Goal: Complete application form: Complete application form

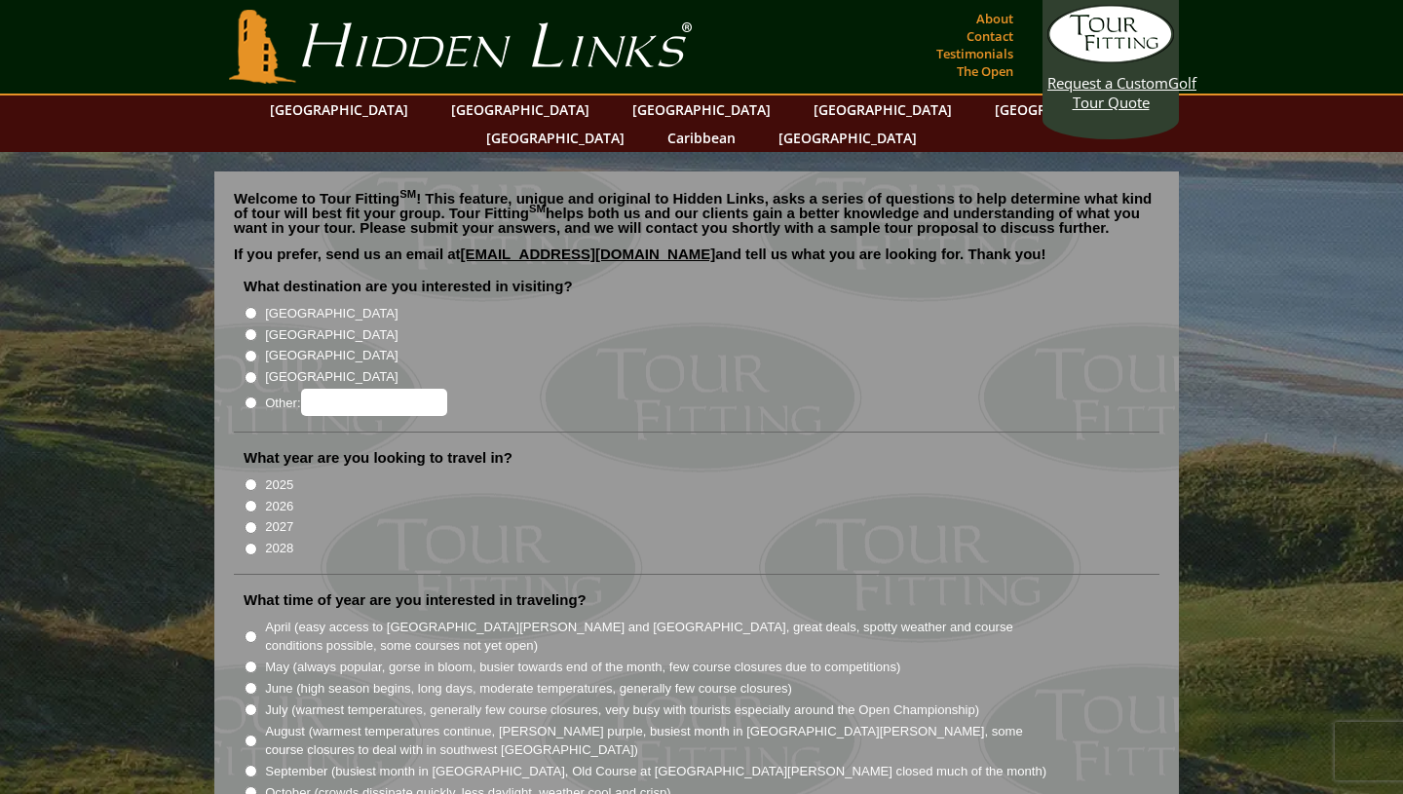
click at [262, 302] on li "[GEOGRAPHIC_DATA]" at bounding box center [704, 312] width 921 height 21
click at [250, 307] on input "[GEOGRAPHIC_DATA]" at bounding box center [250, 313] width 13 height 13
radio input "true"
click at [251, 500] on input "2026" at bounding box center [250, 506] width 13 height 13
radio input "true"
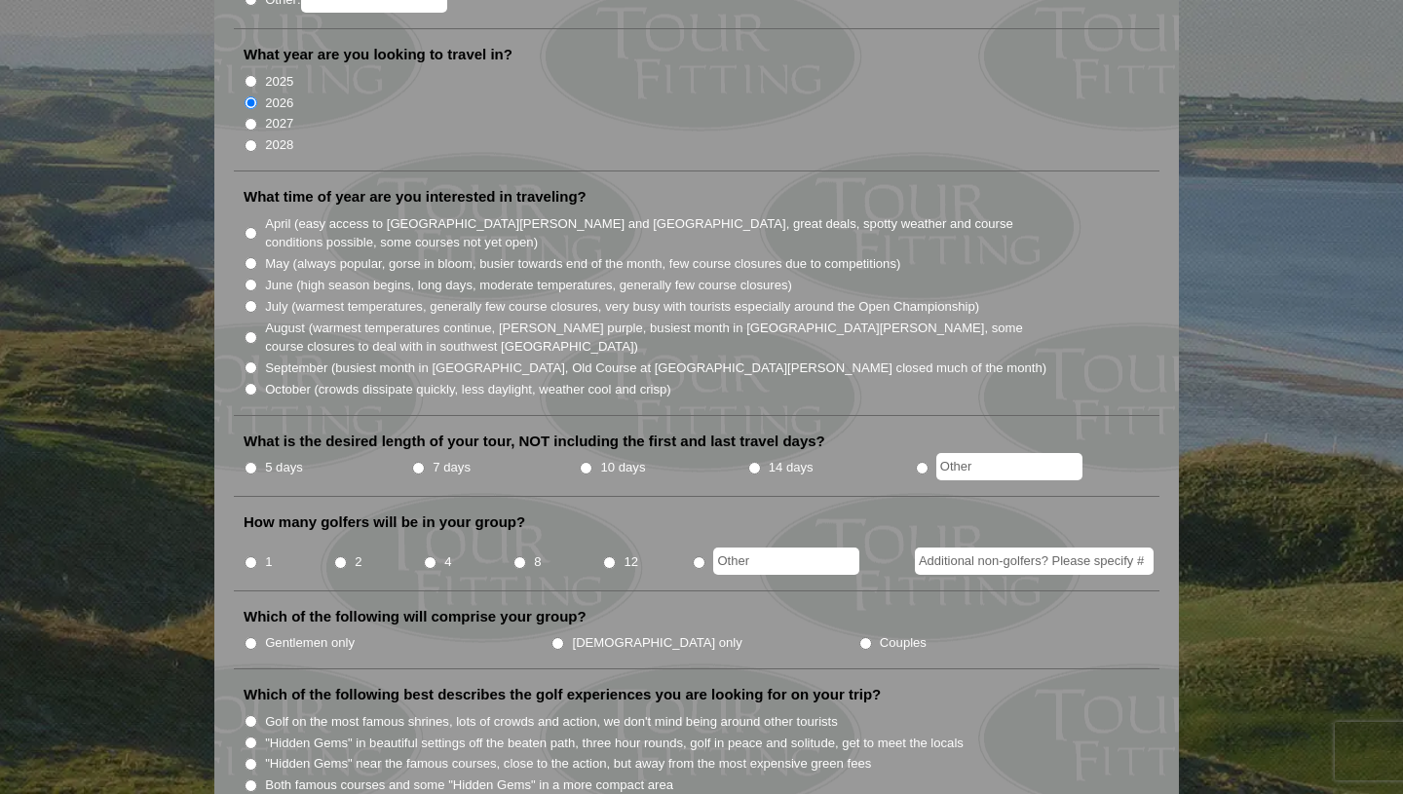
scroll to position [404, 0]
click at [924, 461] on input "radio" at bounding box center [922, 467] width 13 height 13
radio input "true"
click at [968, 452] on input "text" at bounding box center [1009, 465] width 146 height 27
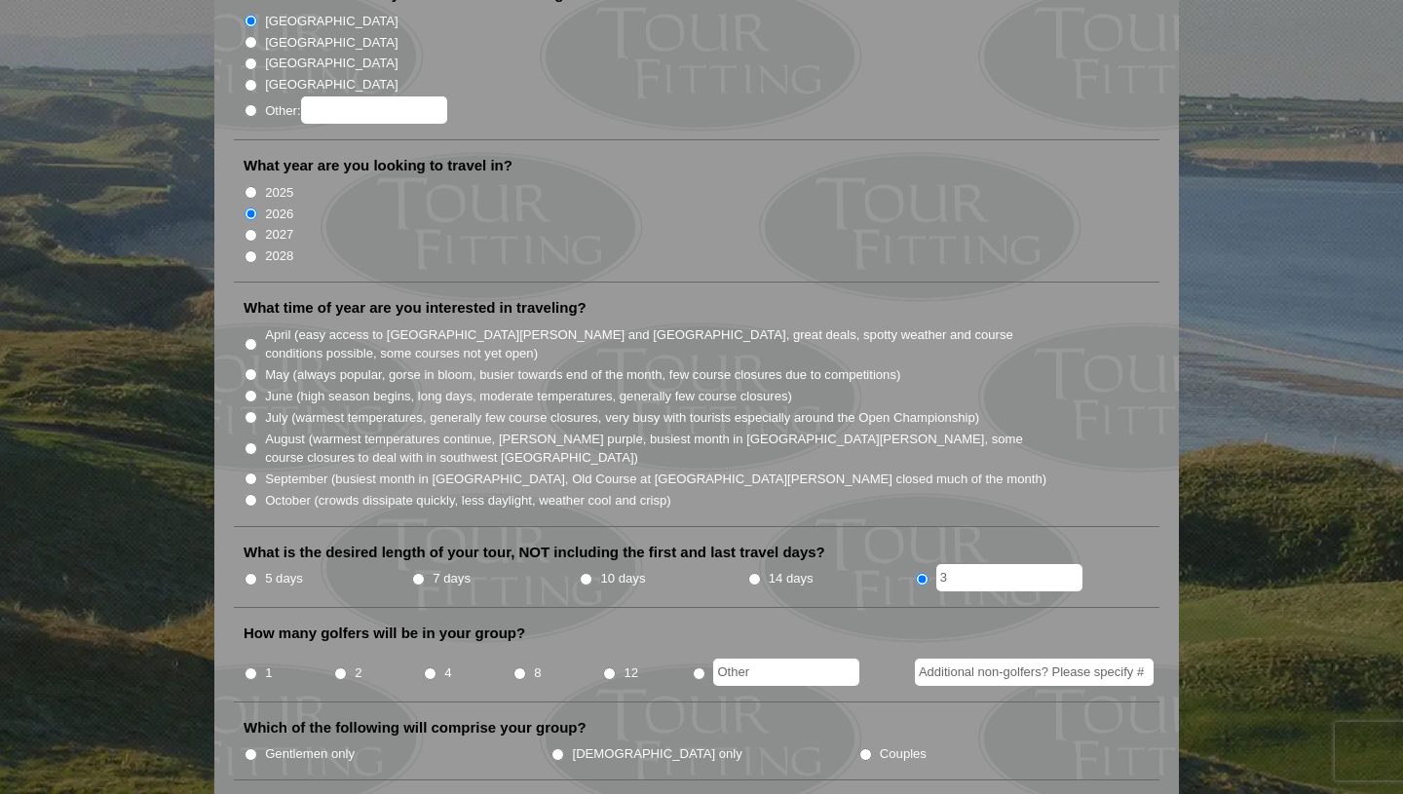
scroll to position [289, 0]
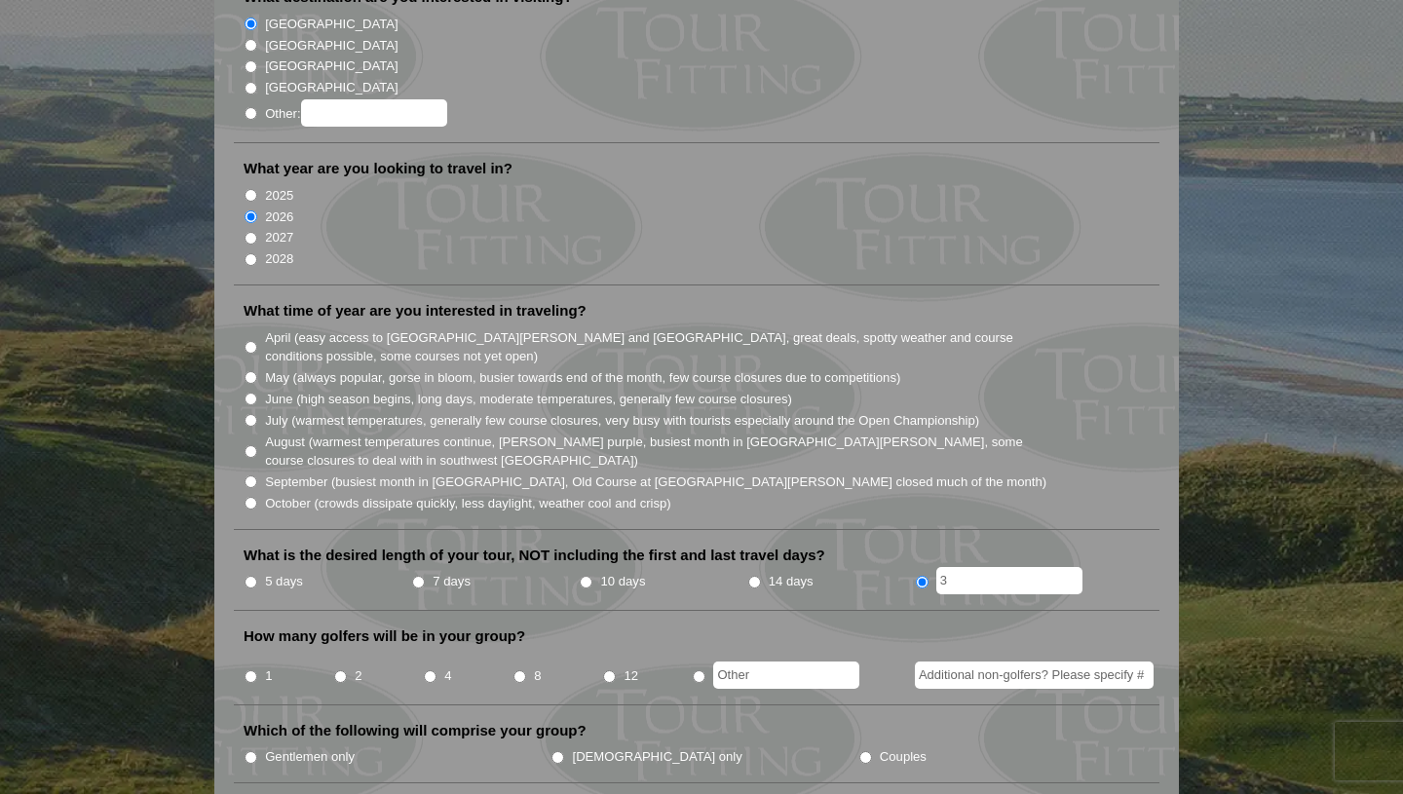
type input "3"
click at [282, 368] on label "May (always popular, gorse in bloom, busier towards end of the month, few cours…" at bounding box center [582, 377] width 635 height 19
click at [257, 371] on input "May (always popular, gorse in bloom, busier towards end of the month, few cours…" at bounding box center [250, 377] width 13 height 13
radio input "true"
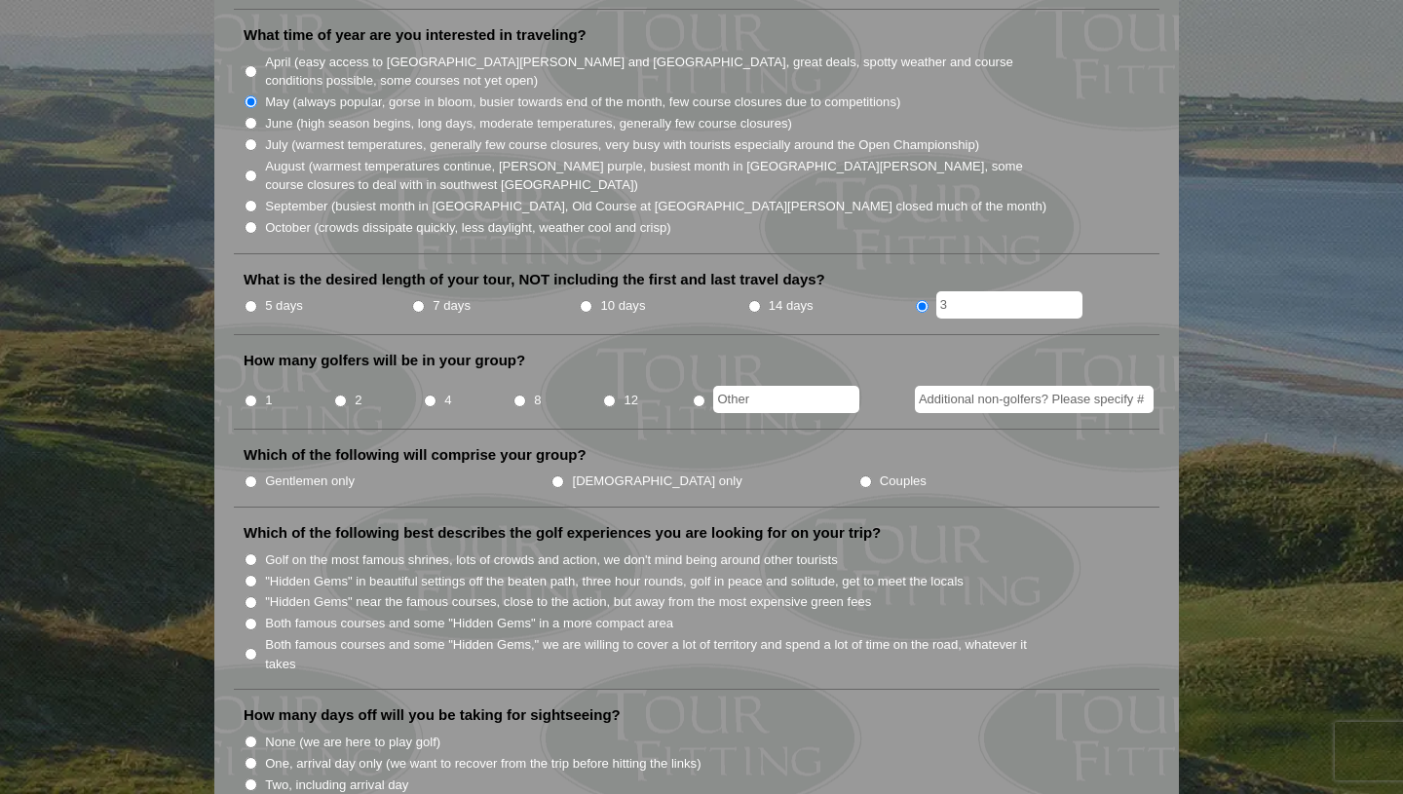
scroll to position [569, 0]
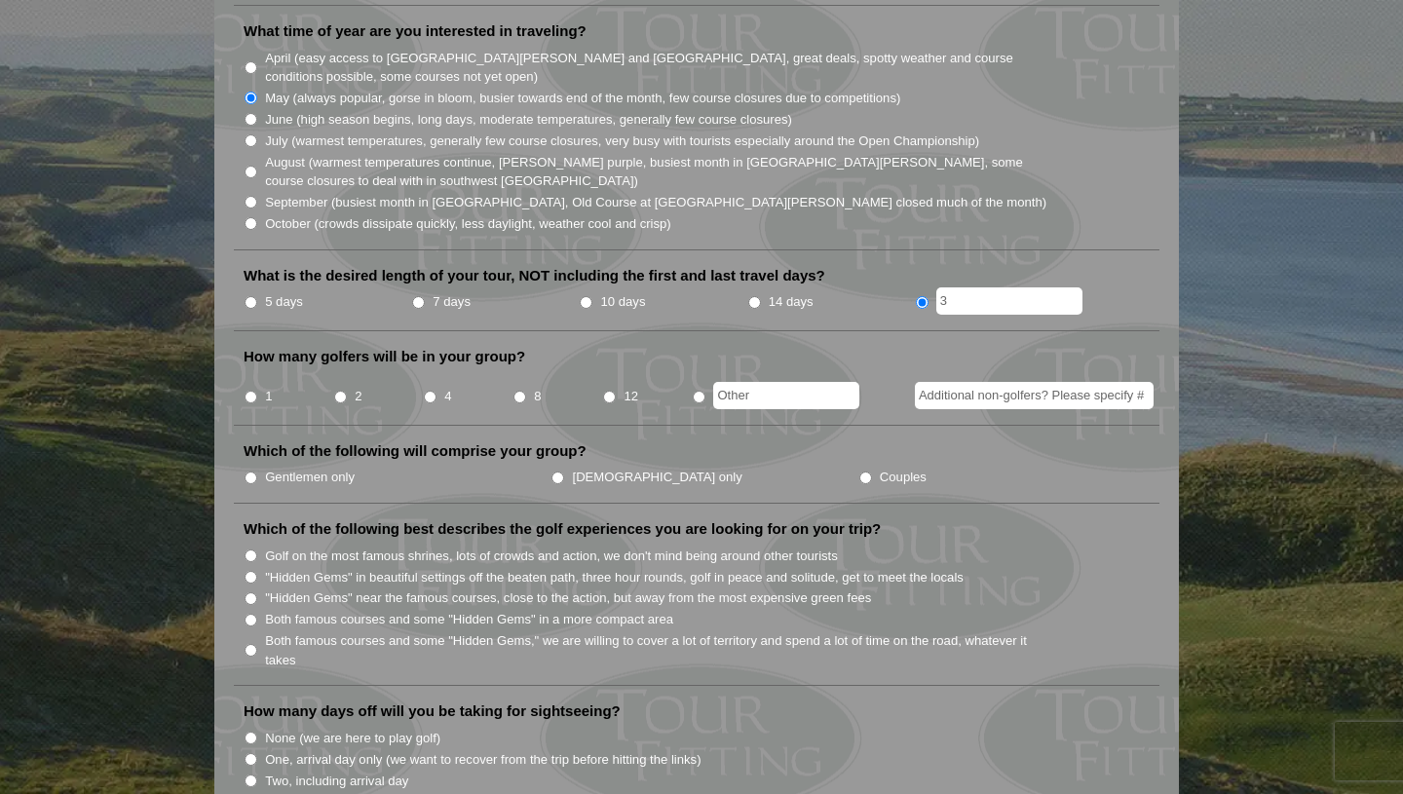
click at [620, 372] on li "12" at bounding box center [647, 390] width 90 height 38
click at [610, 391] on input "12" at bounding box center [609, 397] width 13 height 13
radio input "true"
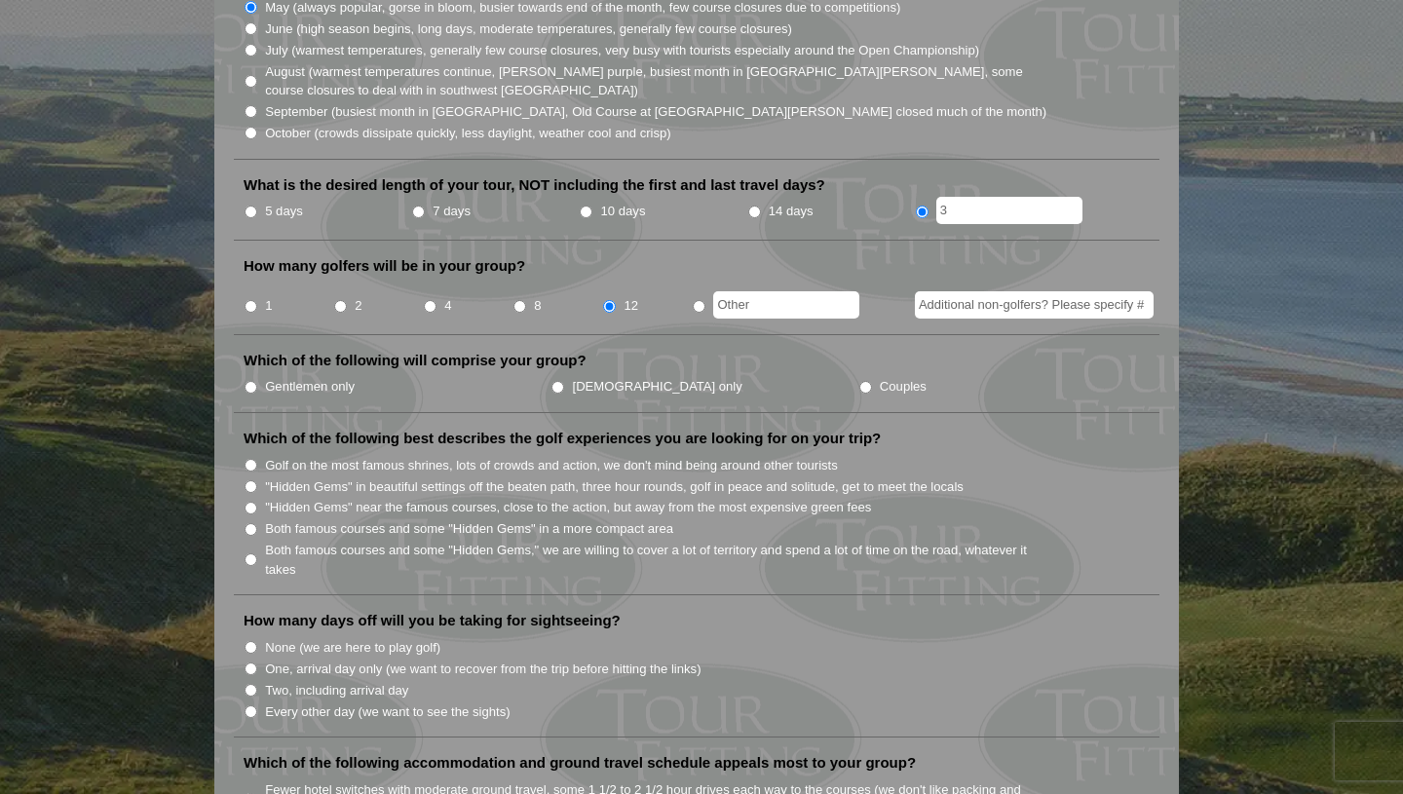
scroll to position [664, 0]
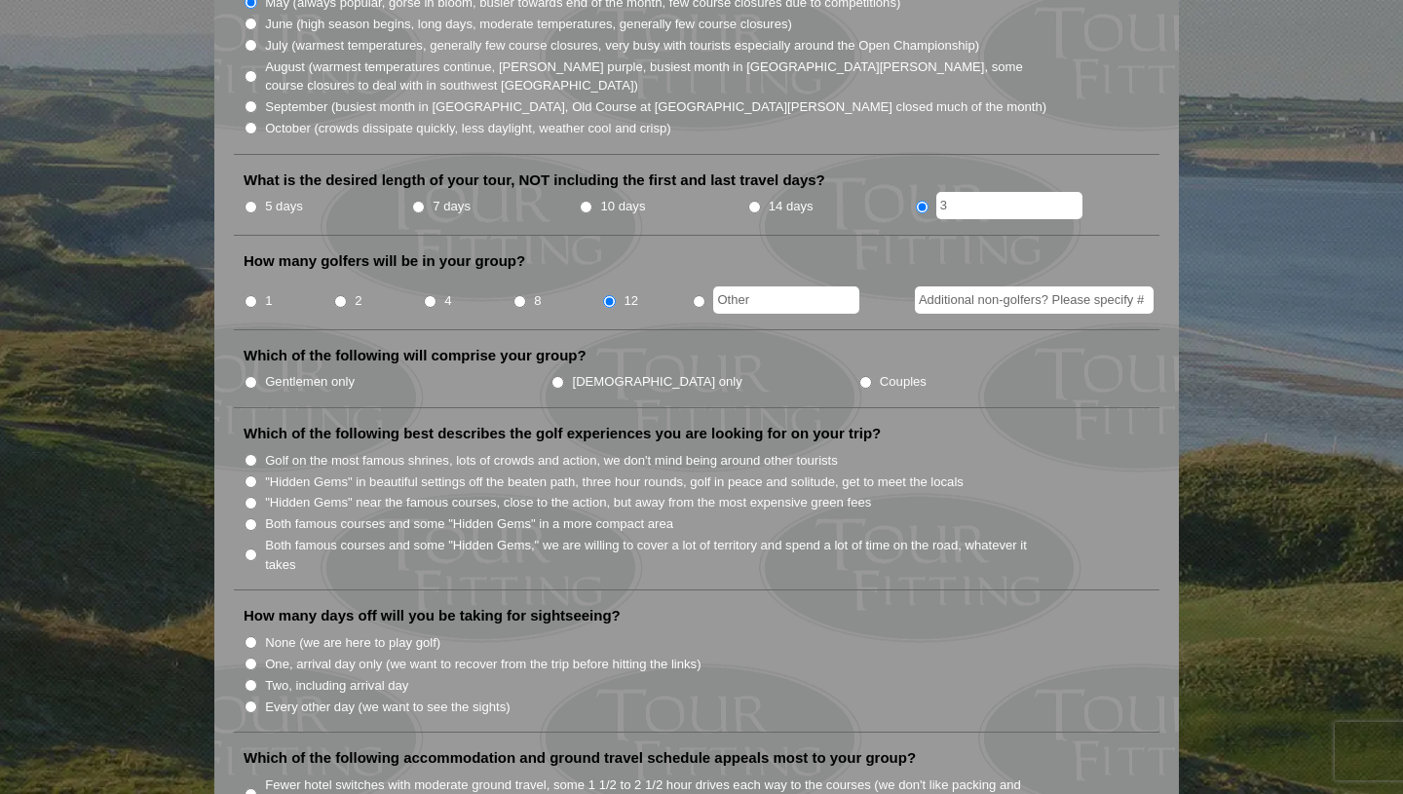
click at [299, 372] on label "Gentlemen only" at bounding box center [310, 381] width 90 height 19
click at [257, 376] on input "Gentlemen only" at bounding box center [250, 382] width 13 height 13
radio input "true"
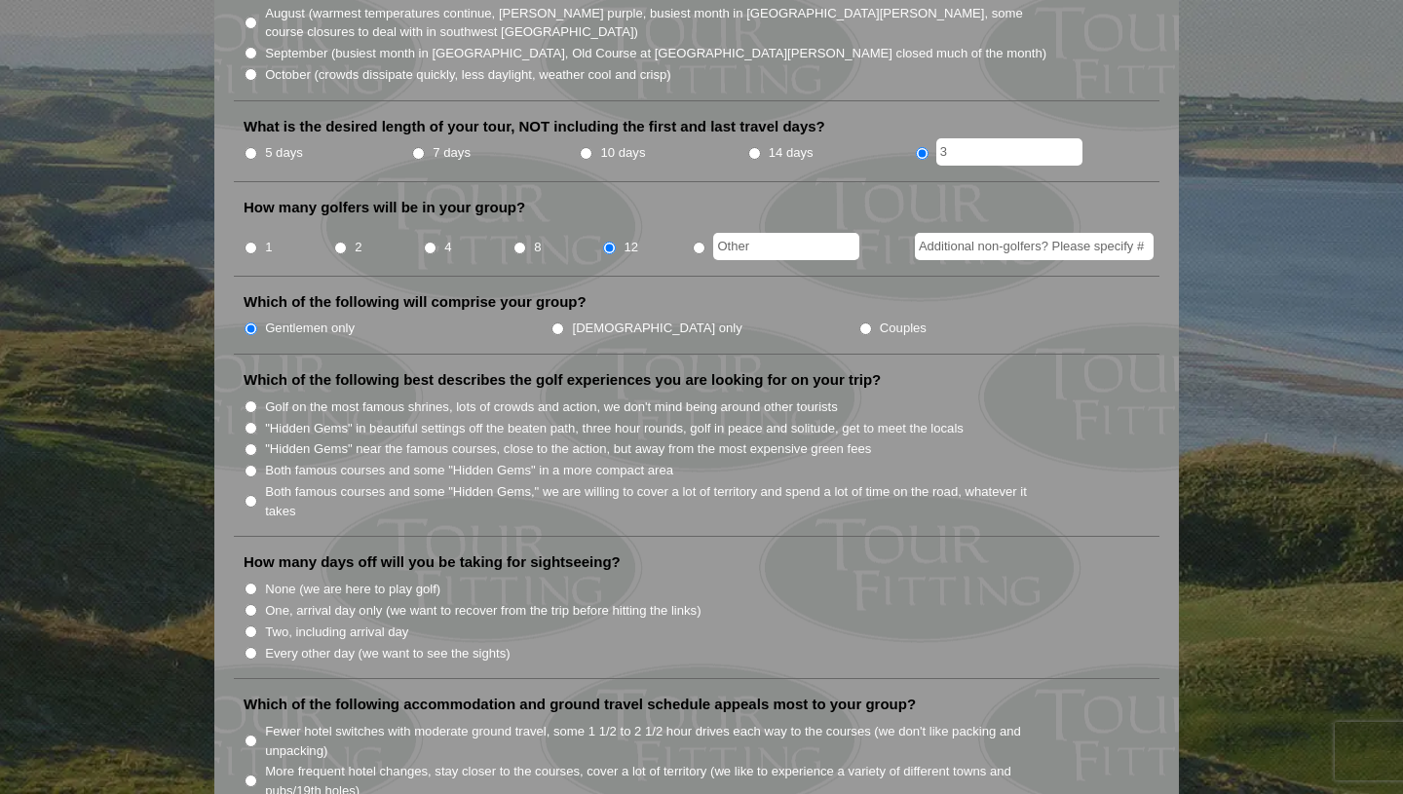
scroll to position [817, 0]
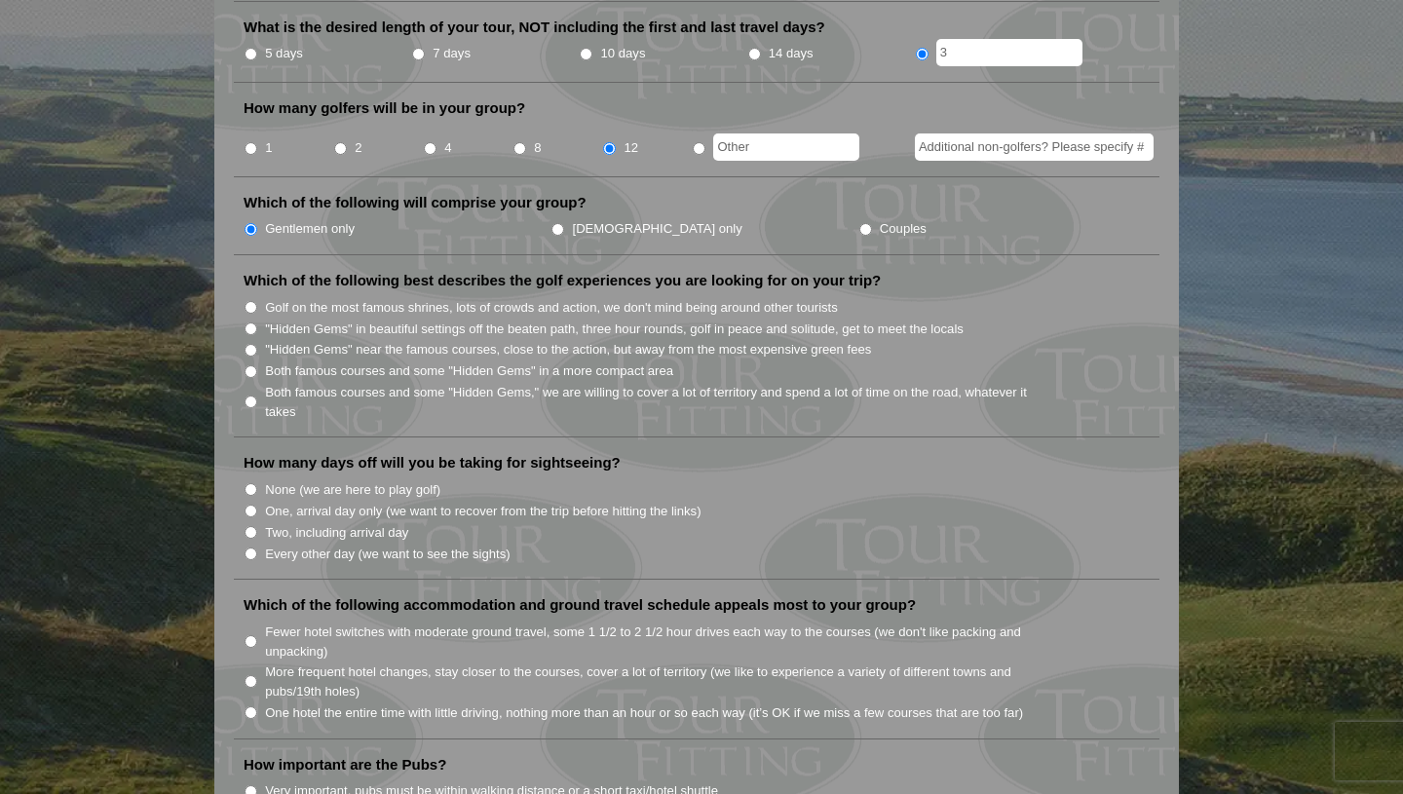
click at [345, 298] on label "Golf on the most famous shrines, lots of crowds and action, we don't mind being…" at bounding box center [551, 307] width 573 height 19
click at [257, 301] on input "Golf on the most famous shrines, lots of crowds and action, we don't mind being…" at bounding box center [250, 307] width 13 height 13
radio input "true"
click at [343, 320] on label ""Hidden Gems" in beautiful settings off the beaten path, three hour rounds, gol…" at bounding box center [614, 329] width 698 height 19
click at [257, 322] on input ""Hidden Gems" in beautiful settings off the beaten path, three hour rounds, gol…" at bounding box center [250, 328] width 13 height 13
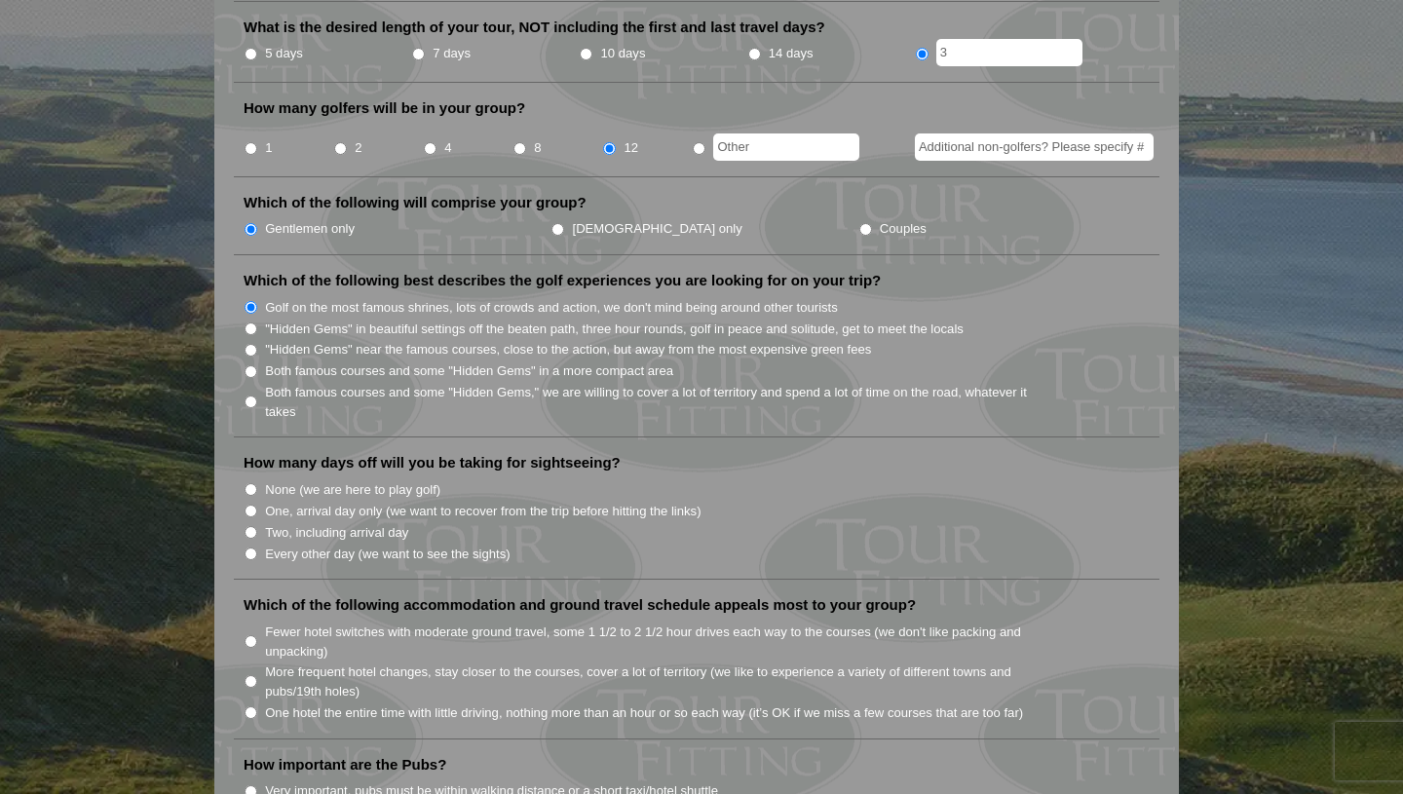
radio input "true"
click at [374, 361] on label "Both famous courses and some "Hidden Gems" in a more compact area" at bounding box center [469, 370] width 408 height 19
click at [257, 365] on input "Both famous courses and some "Hidden Gems" in a more compact area" at bounding box center [250, 371] width 13 height 13
radio input "true"
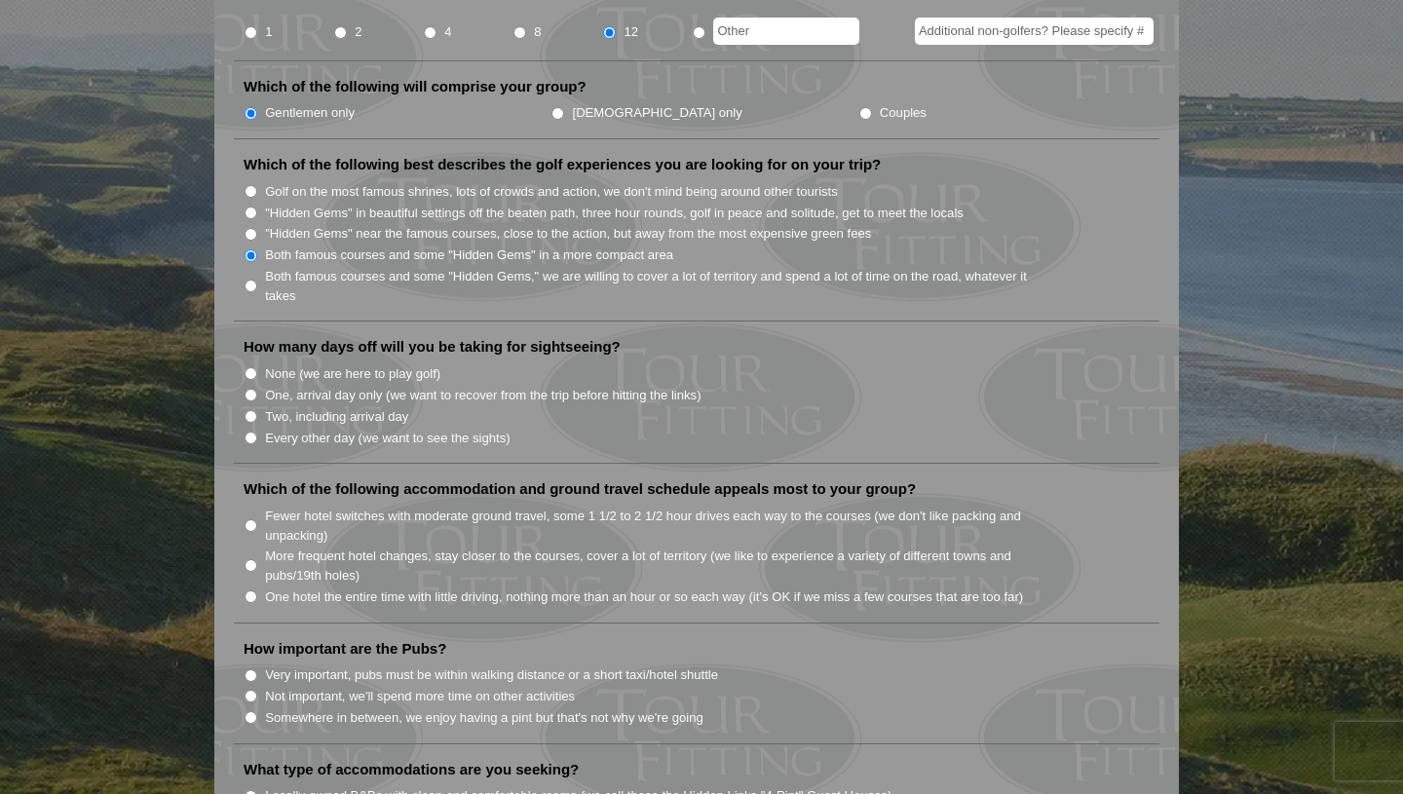
scroll to position [936, 0]
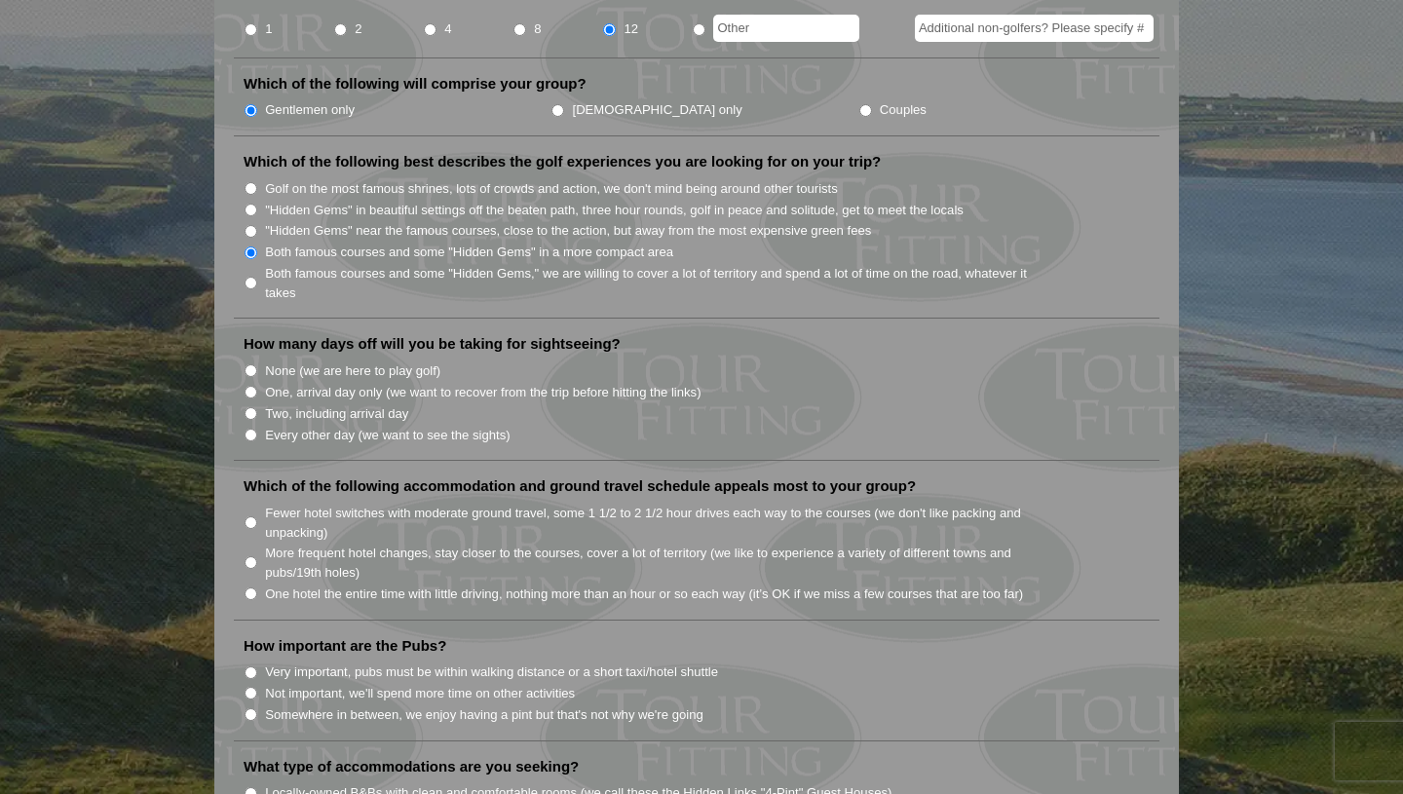
click at [362, 361] on label "None (we are here to play golf)" at bounding box center [352, 370] width 175 height 19
click at [257, 364] on input "None (we are here to play golf)" at bounding box center [250, 370] width 13 height 13
radio input "true"
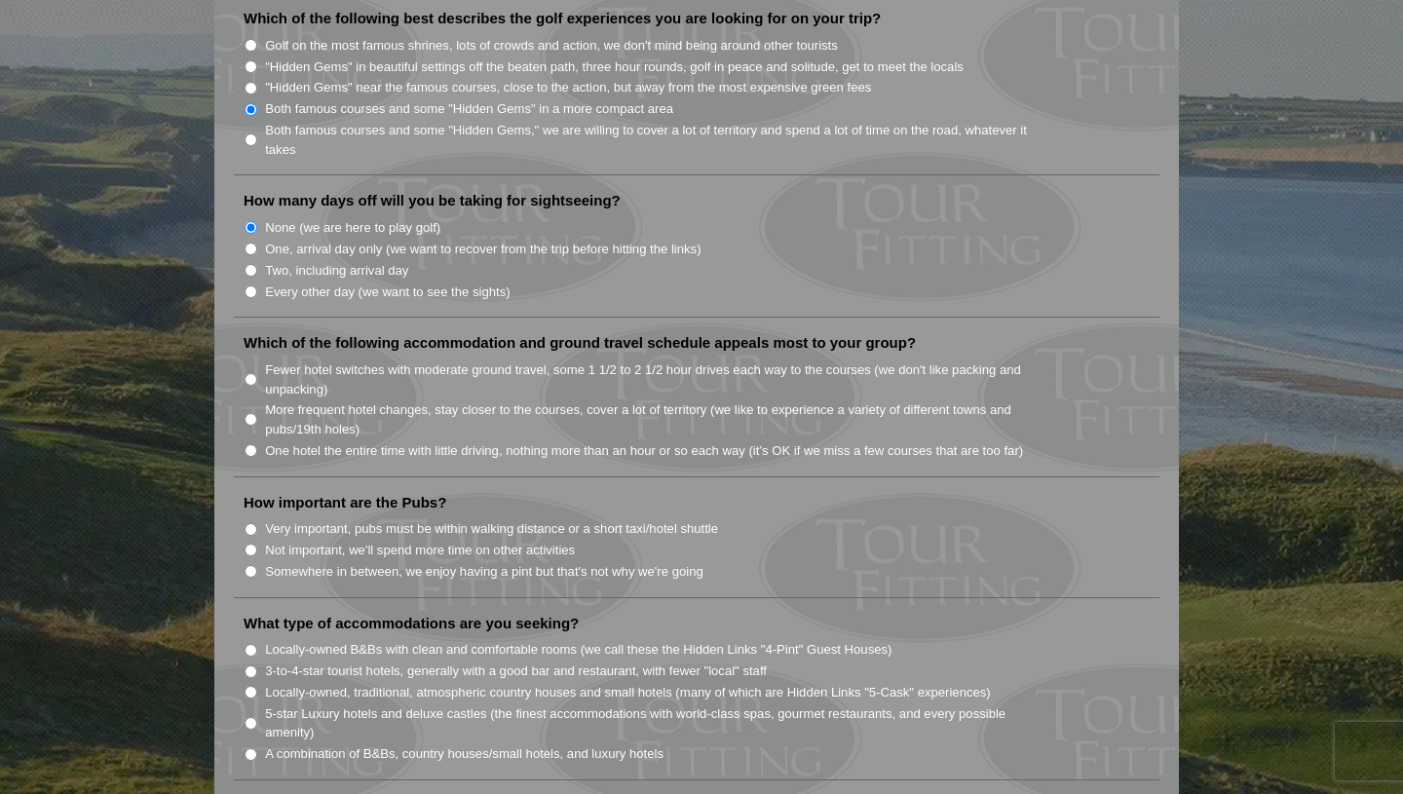
scroll to position [1106, 0]
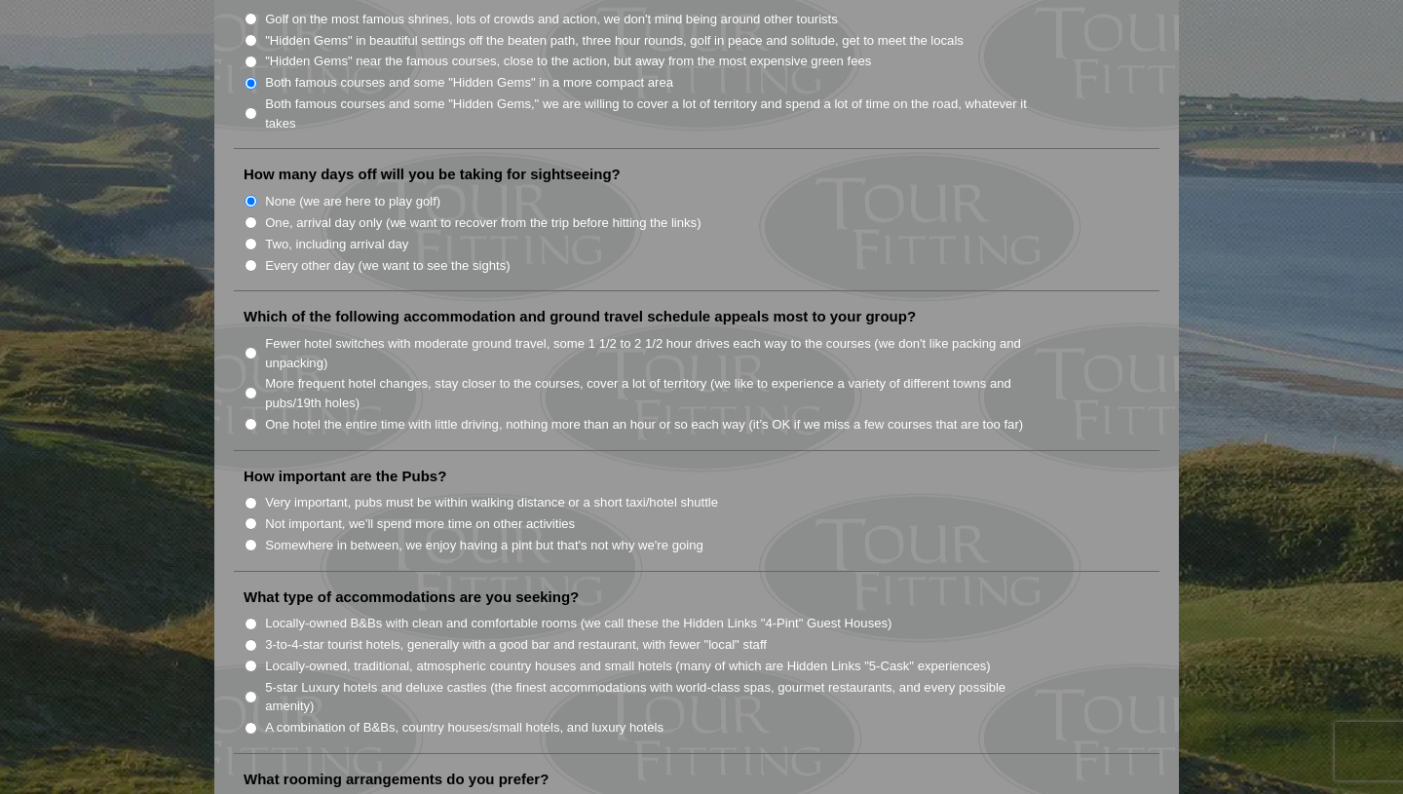
click at [361, 415] on label "One hotel the entire time with little driving, nothing more than an hour or so …" at bounding box center [644, 424] width 758 height 19
click at [257, 418] on input "One hotel the entire time with little driving, nothing more than an hour or so …" at bounding box center [250, 424] width 13 height 13
radio input "true"
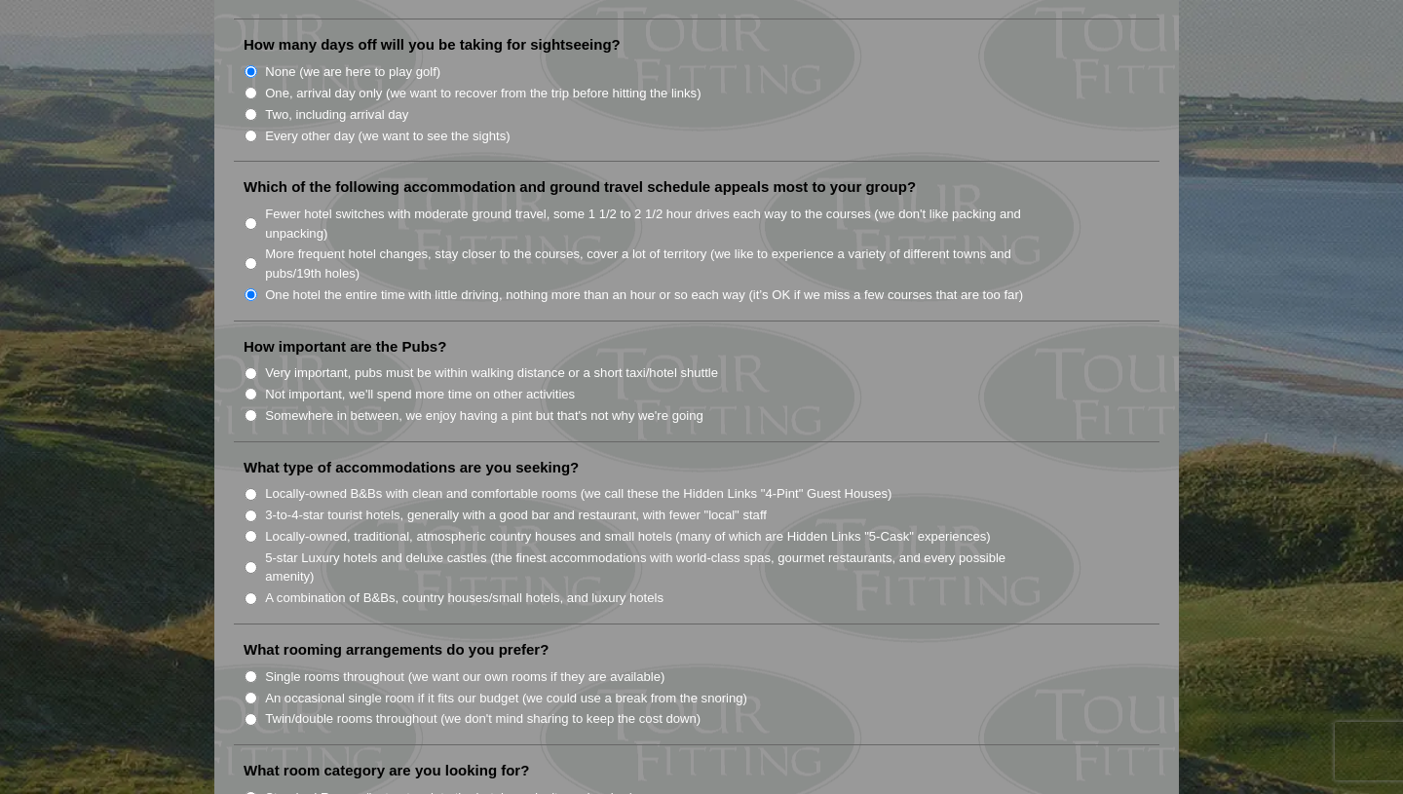
scroll to position [1239, 0]
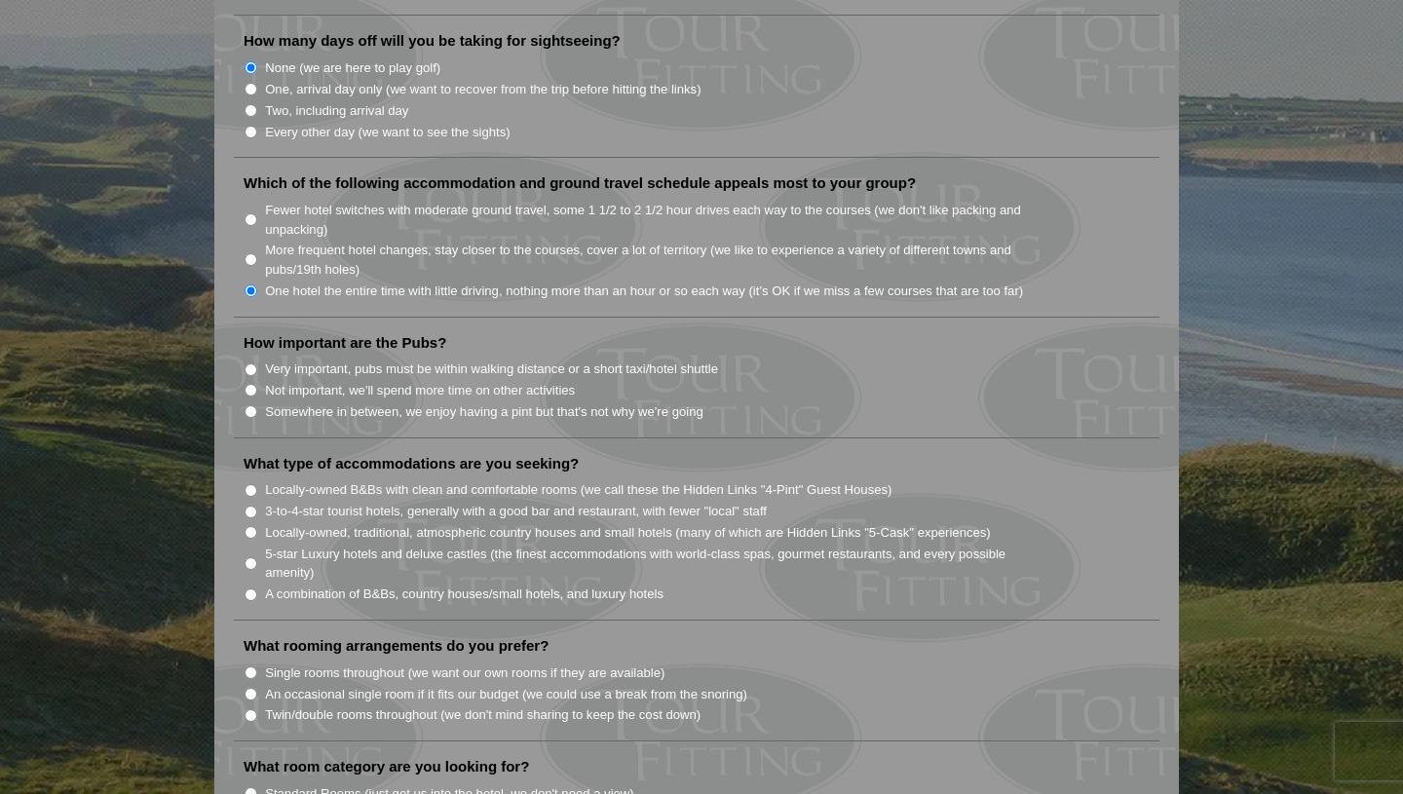
click at [352, 359] on label "Very important, pubs must be within walking distance or a short taxi/hotel shut…" at bounding box center [491, 368] width 453 height 19
click at [257, 363] on input "Very important, pubs must be within walking distance or a short taxi/hotel shut…" at bounding box center [250, 369] width 13 height 13
radio input "true"
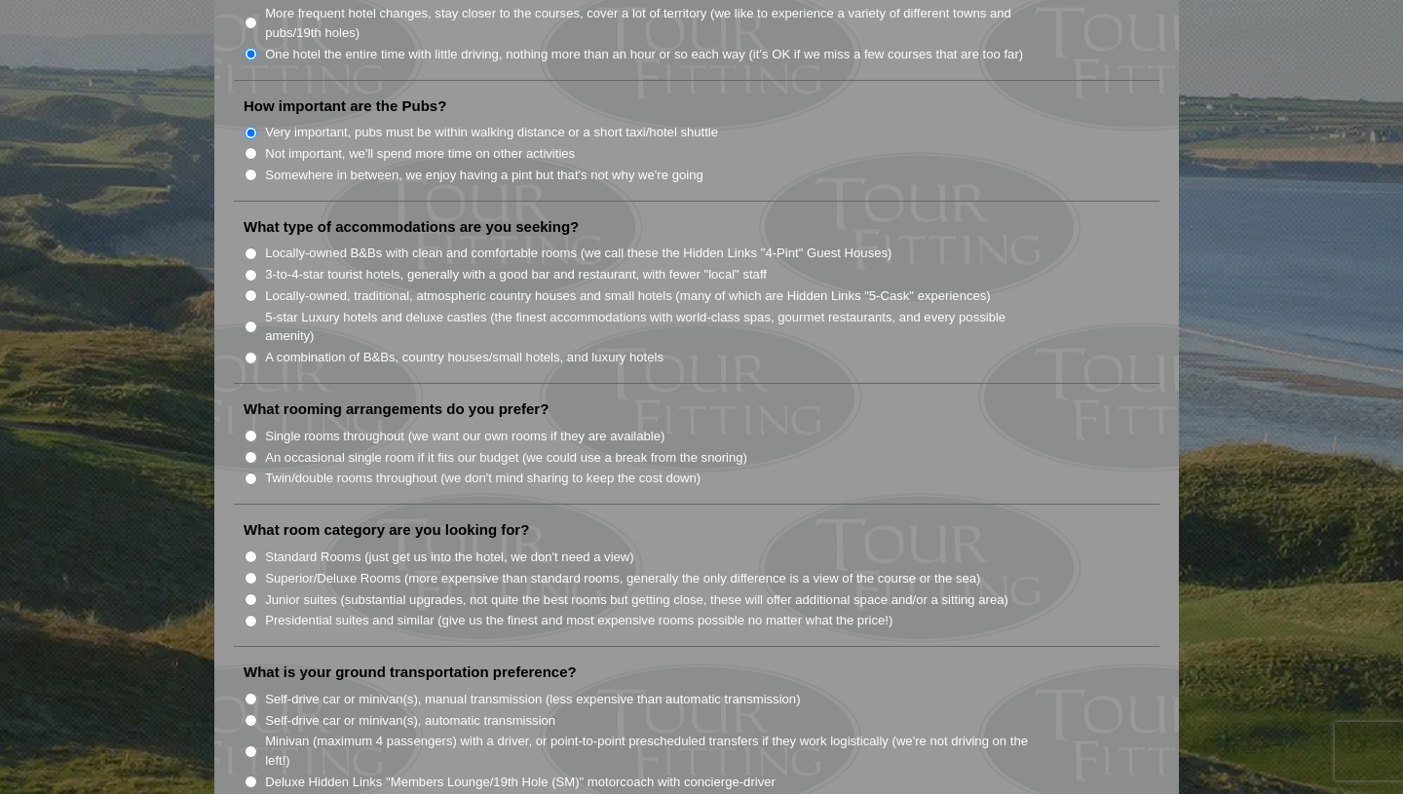
scroll to position [1481, 0]
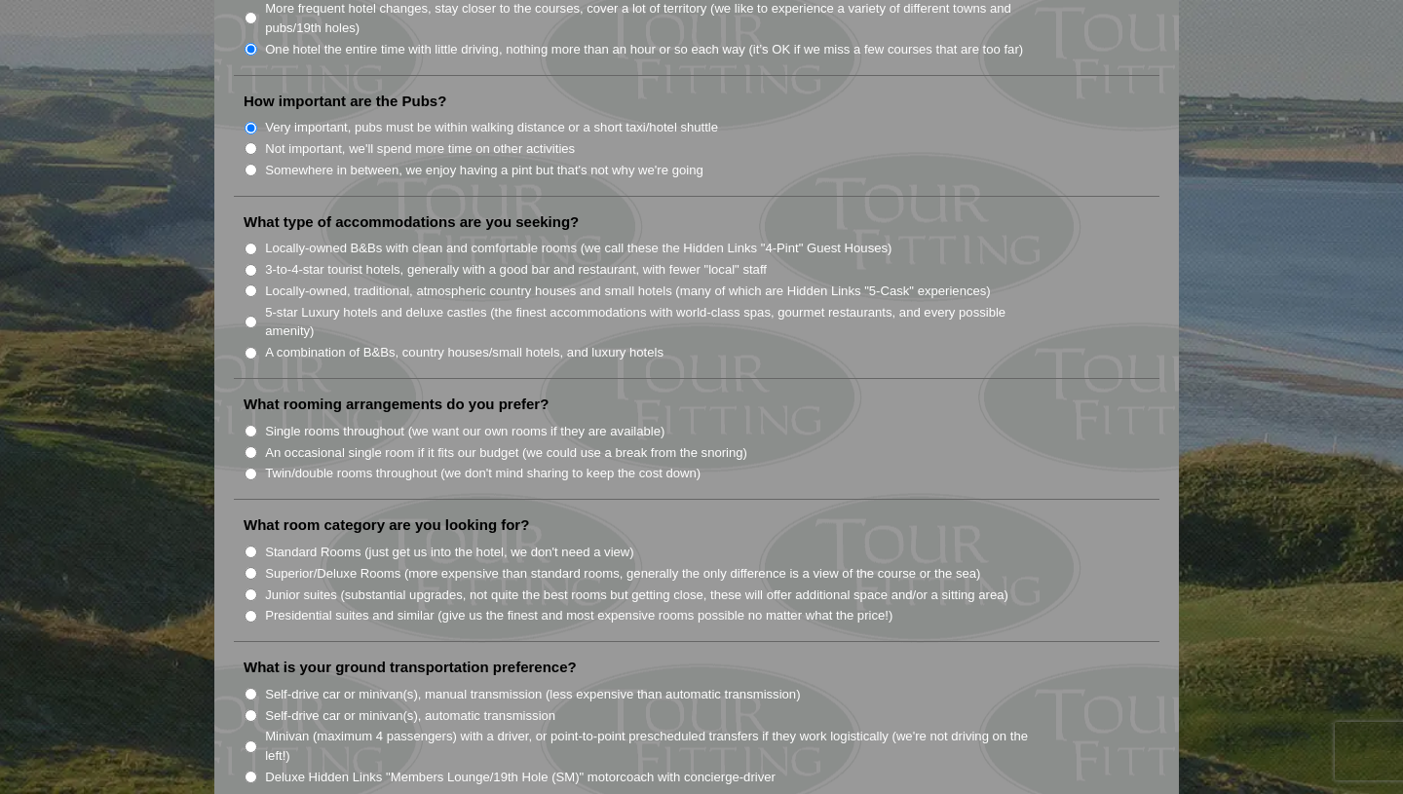
click at [394, 343] on label "A combination of B&Bs, country houses/small hotels, and luxury hotels" at bounding box center [464, 352] width 398 height 19
click at [257, 347] on input "A combination of B&Bs, country houses/small hotels, and luxury hotels" at bounding box center [250, 353] width 13 height 13
radio input "true"
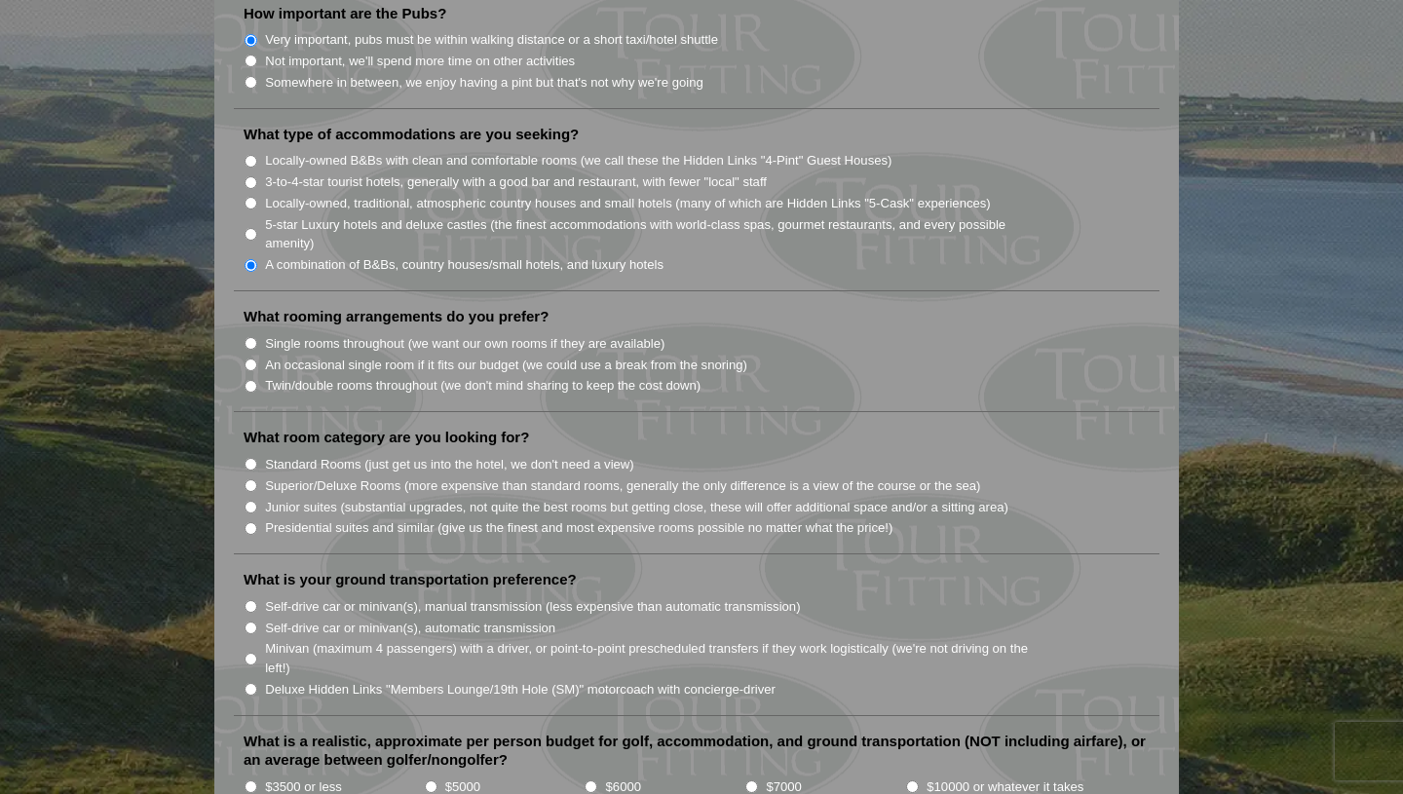
scroll to position [1582, 0]
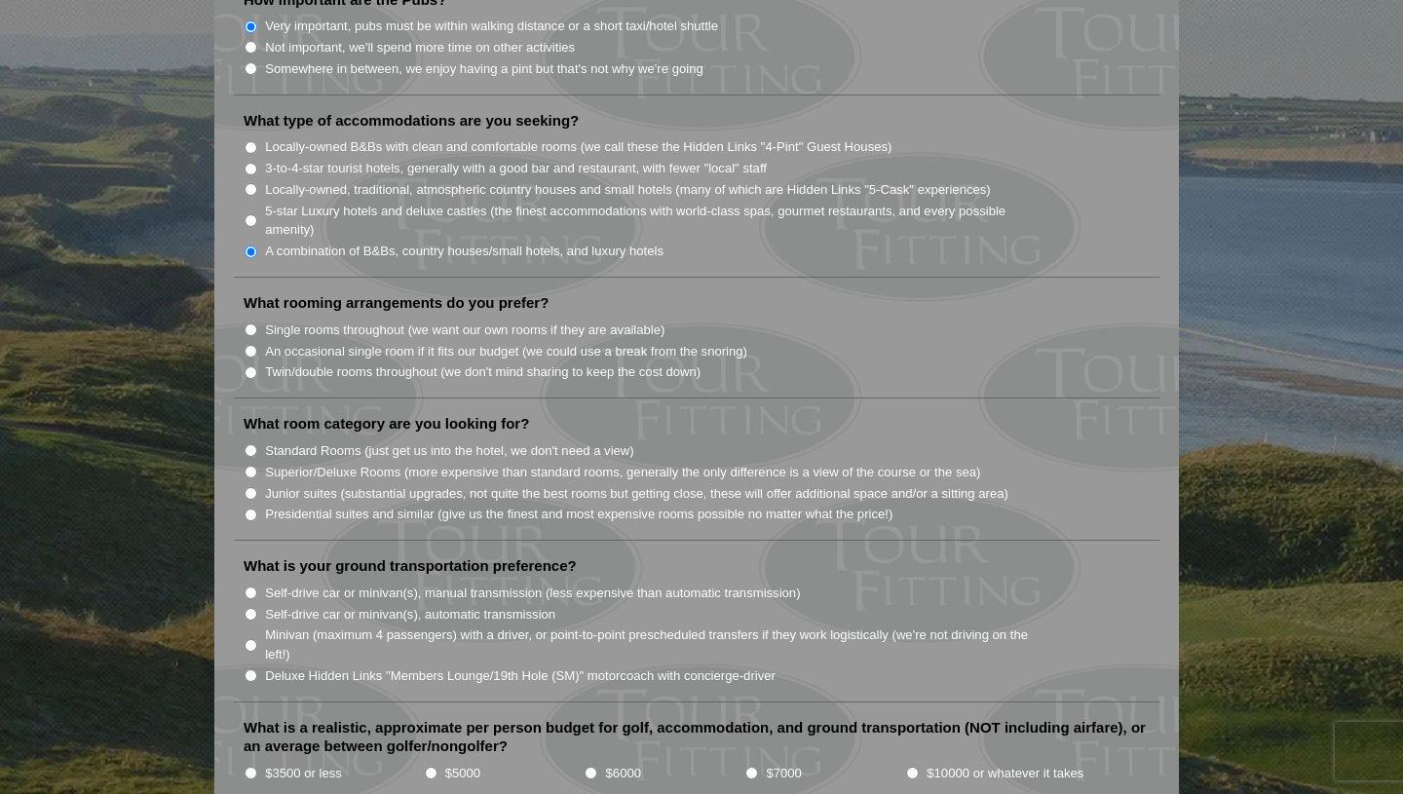
click at [343, 362] on label "Twin/double rooms throughout (we don't mind sharing to keep the cost down)" at bounding box center [482, 371] width 435 height 19
click at [257, 366] on input "Twin/double rooms throughout (we don't mind sharing to keep the cost down)" at bounding box center [250, 372] width 13 height 13
radio input "true"
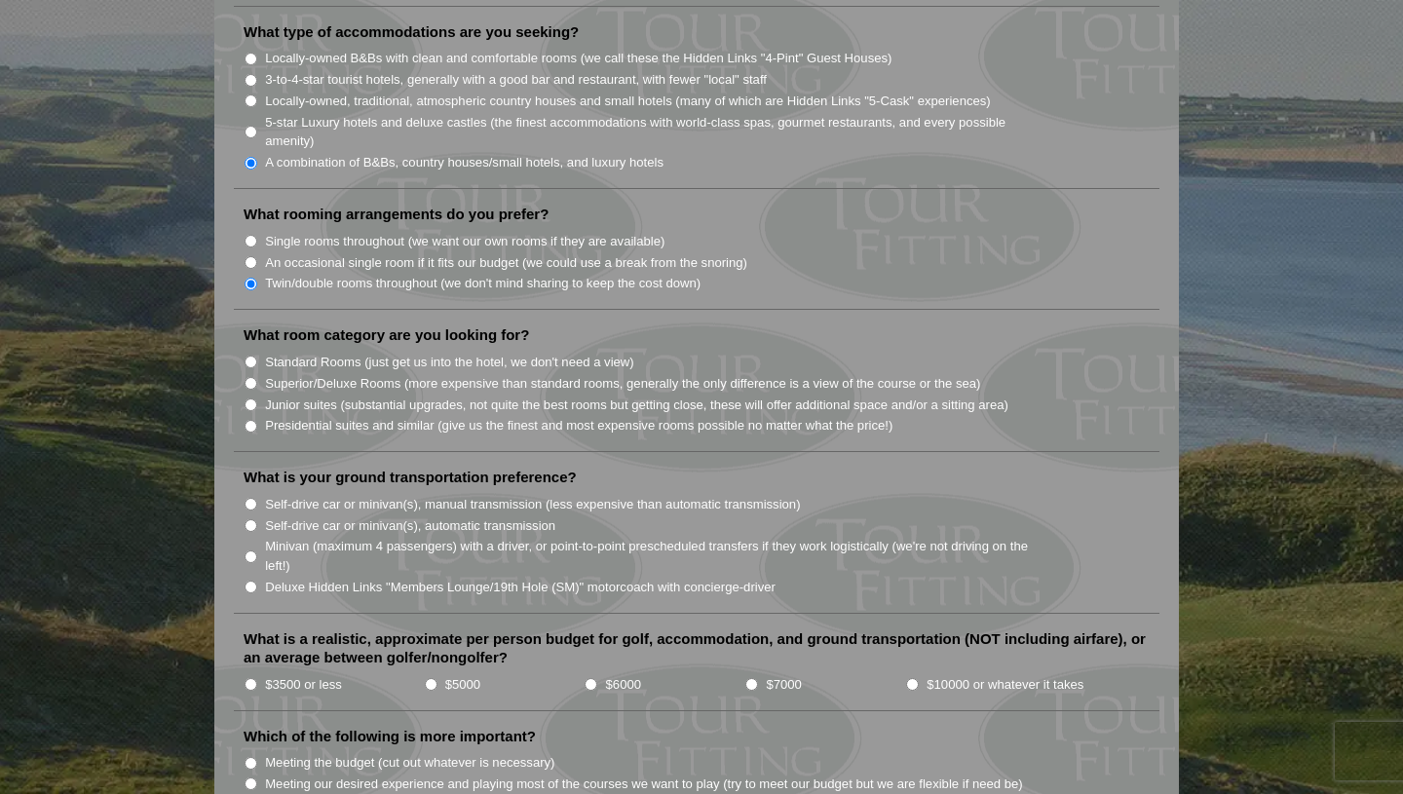
scroll to position [1670, 0]
click at [304, 354] on label "Standard Rooms (just get us into the hotel, we don't need a view)" at bounding box center [449, 363] width 369 height 19
click at [257, 357] on input "Standard Rooms (just get us into the hotel, we don't need a view)" at bounding box center [250, 363] width 13 height 13
radio input "true"
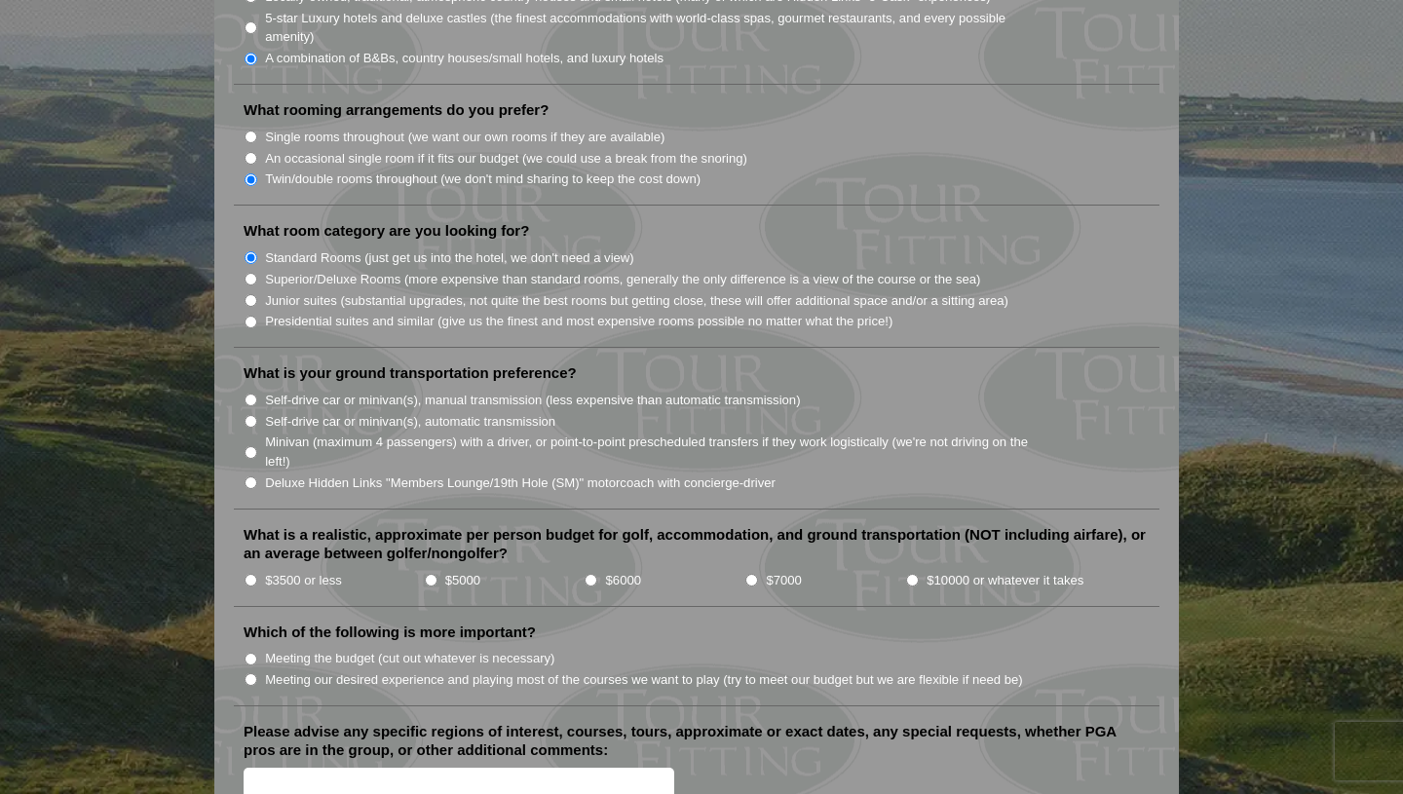
scroll to position [1751, 0]
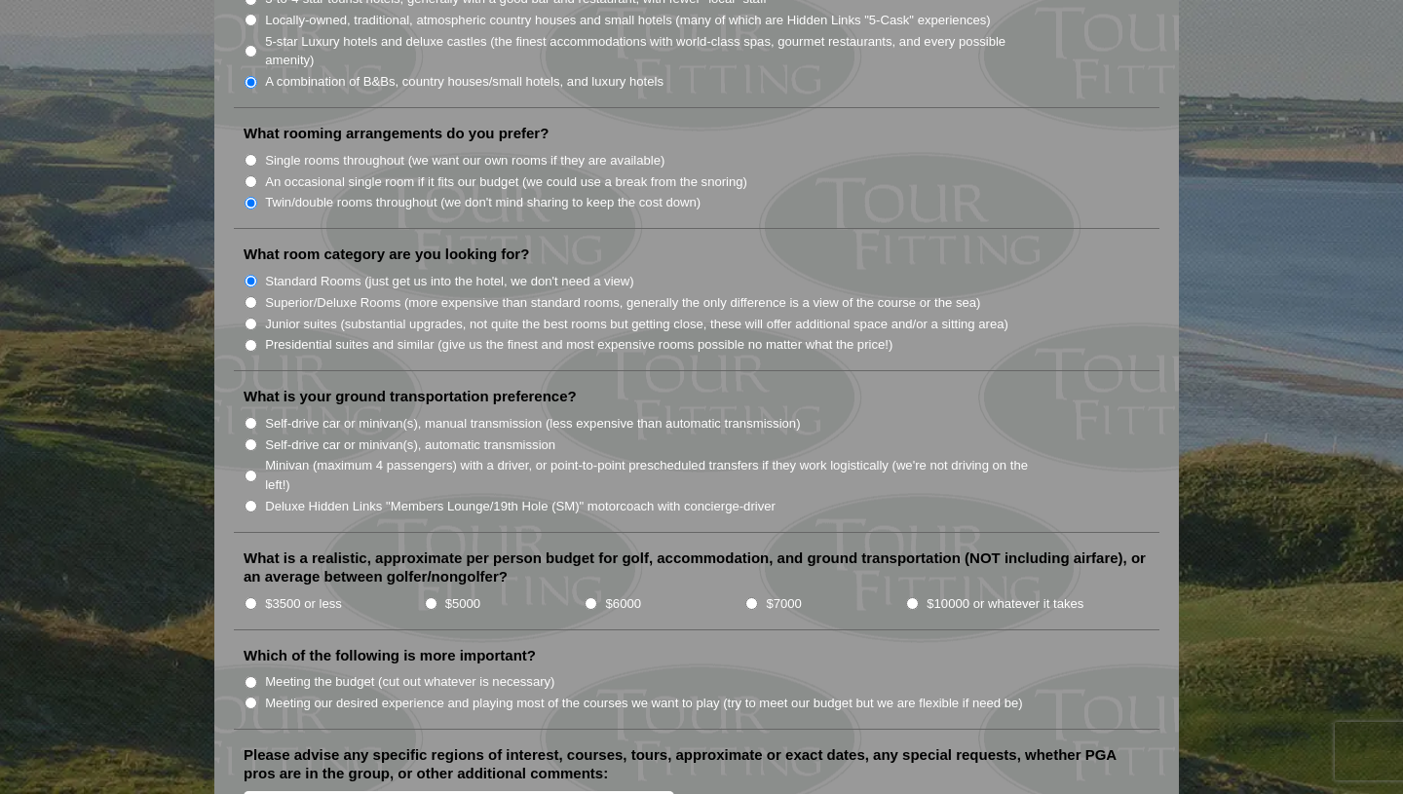
click at [311, 414] on label "Self-drive car or minivan(s), manual transmission (less expensive than automati…" at bounding box center [532, 423] width 535 height 19
click at [257, 417] on input "Self-drive car or minivan(s), manual transmission (less expensive than automati…" at bounding box center [250, 423] width 13 height 13
radio input "true"
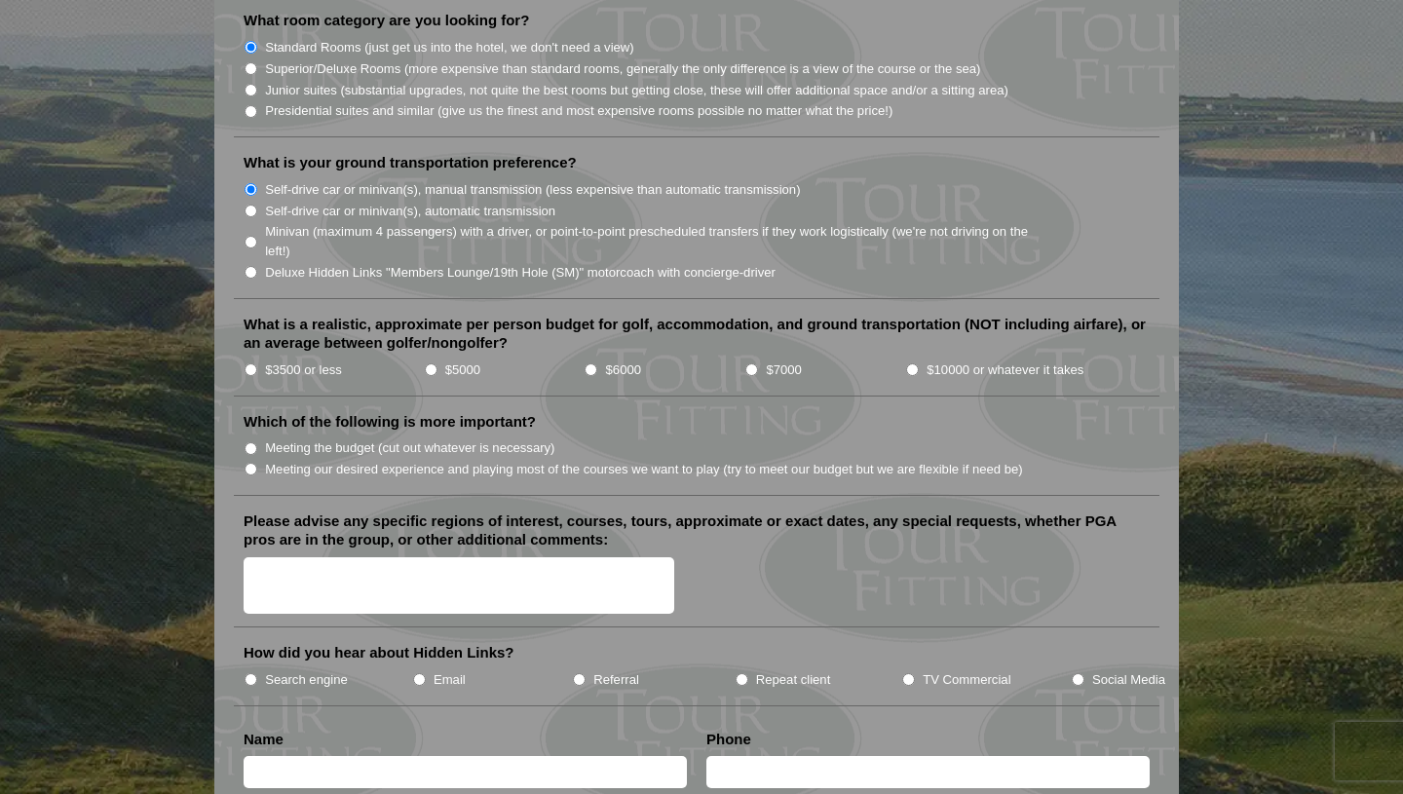
scroll to position [1992, 0]
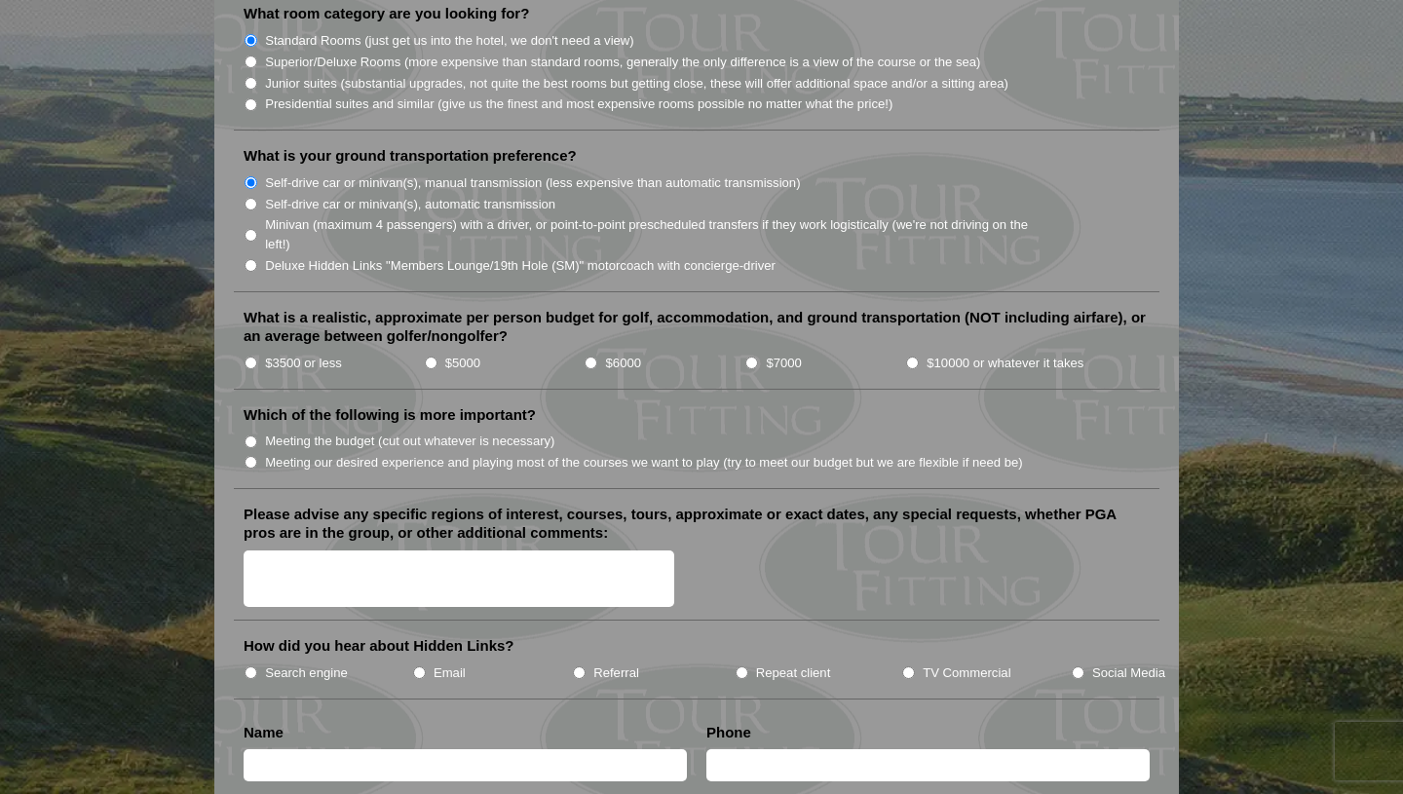
click at [320, 432] on label "Meeting the budget (cut out whatever is necessary)" at bounding box center [409, 441] width 289 height 19
click at [257, 435] on input "Meeting the budget (cut out whatever is necessary)" at bounding box center [250, 441] width 13 height 13
radio input "true"
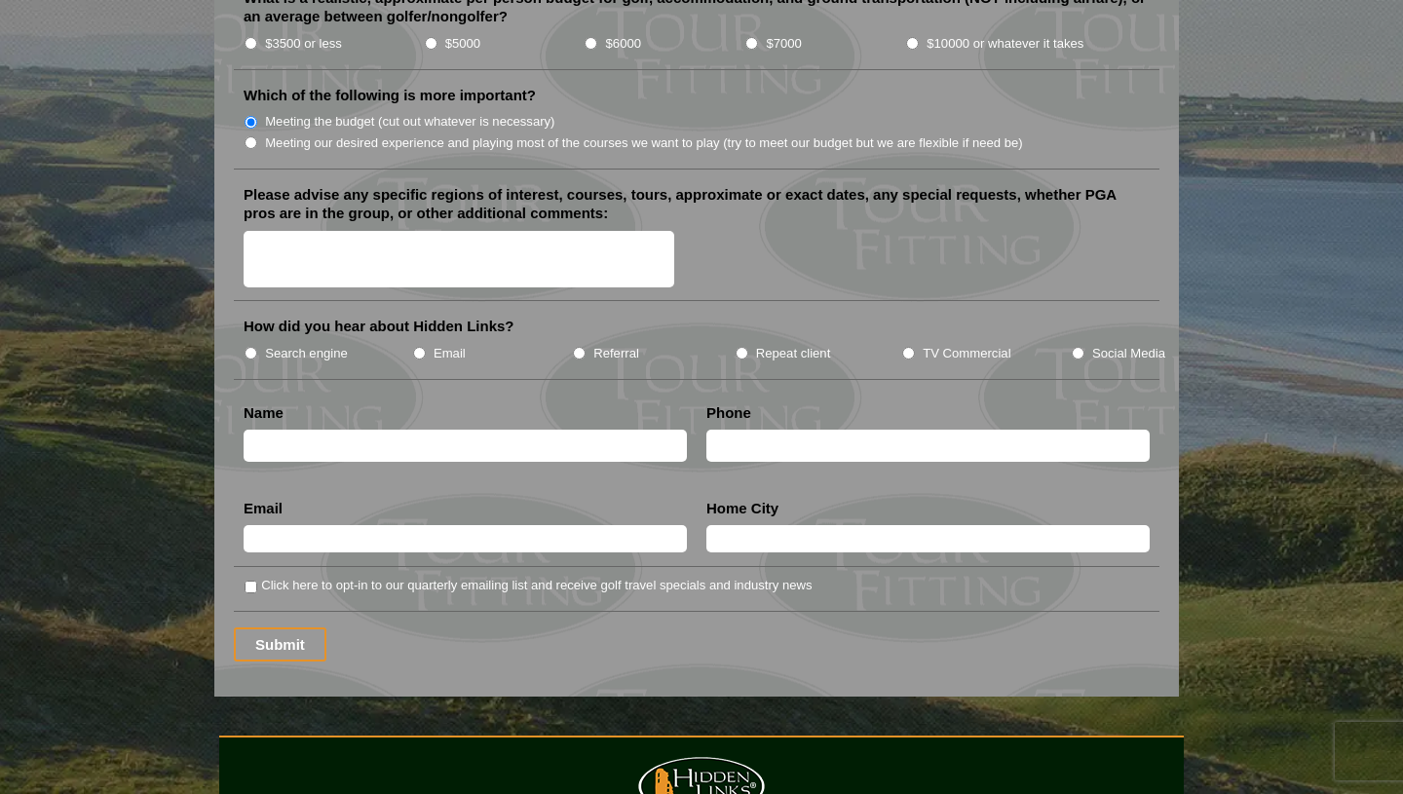
scroll to position [2320, 0]
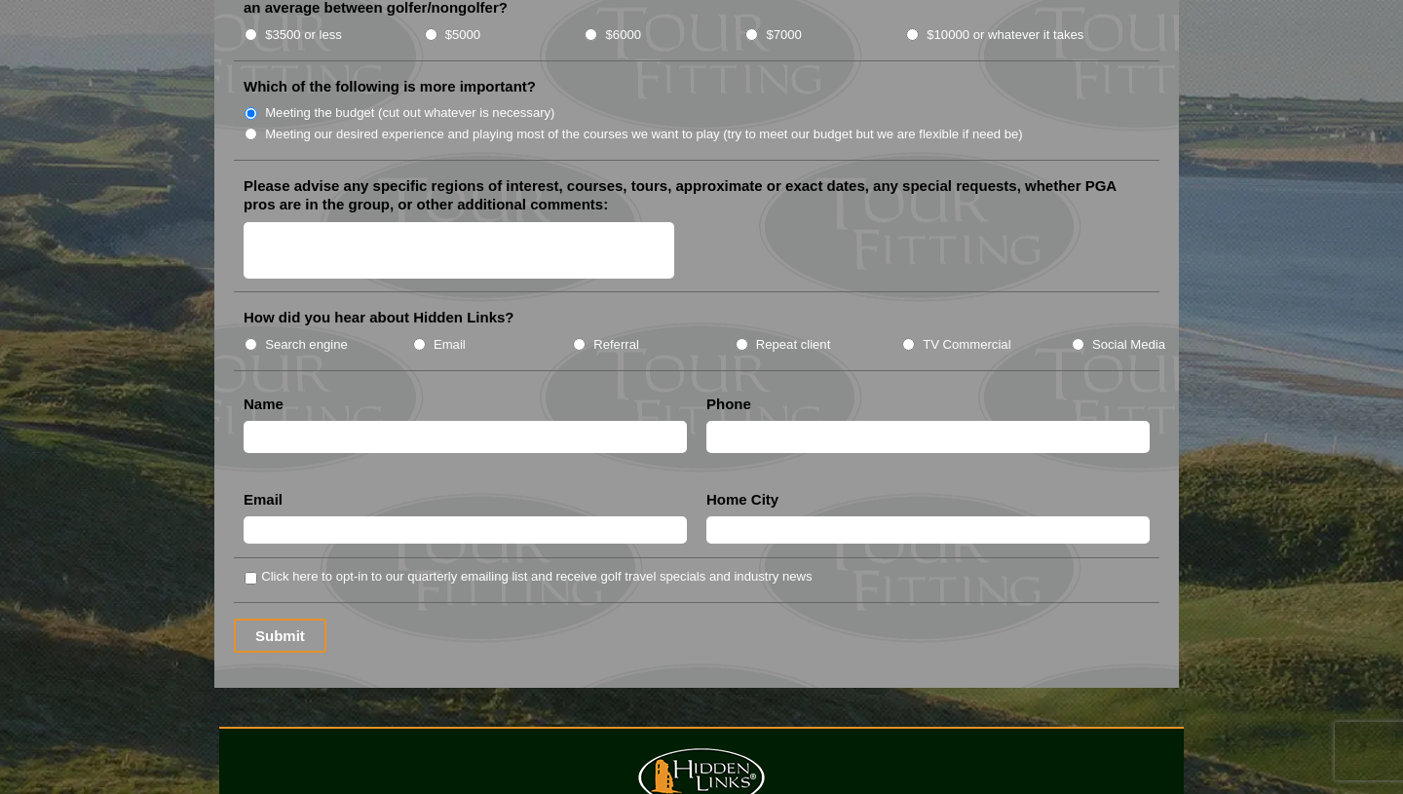
click at [328, 335] on label "Search engine" at bounding box center [306, 344] width 83 height 19
click at [257, 338] on input "Search engine" at bounding box center [250, 344] width 13 height 13
radio input "true"
click at [332, 421] on input "text" at bounding box center [465, 437] width 443 height 32
type input "[PERSON_NAME]"
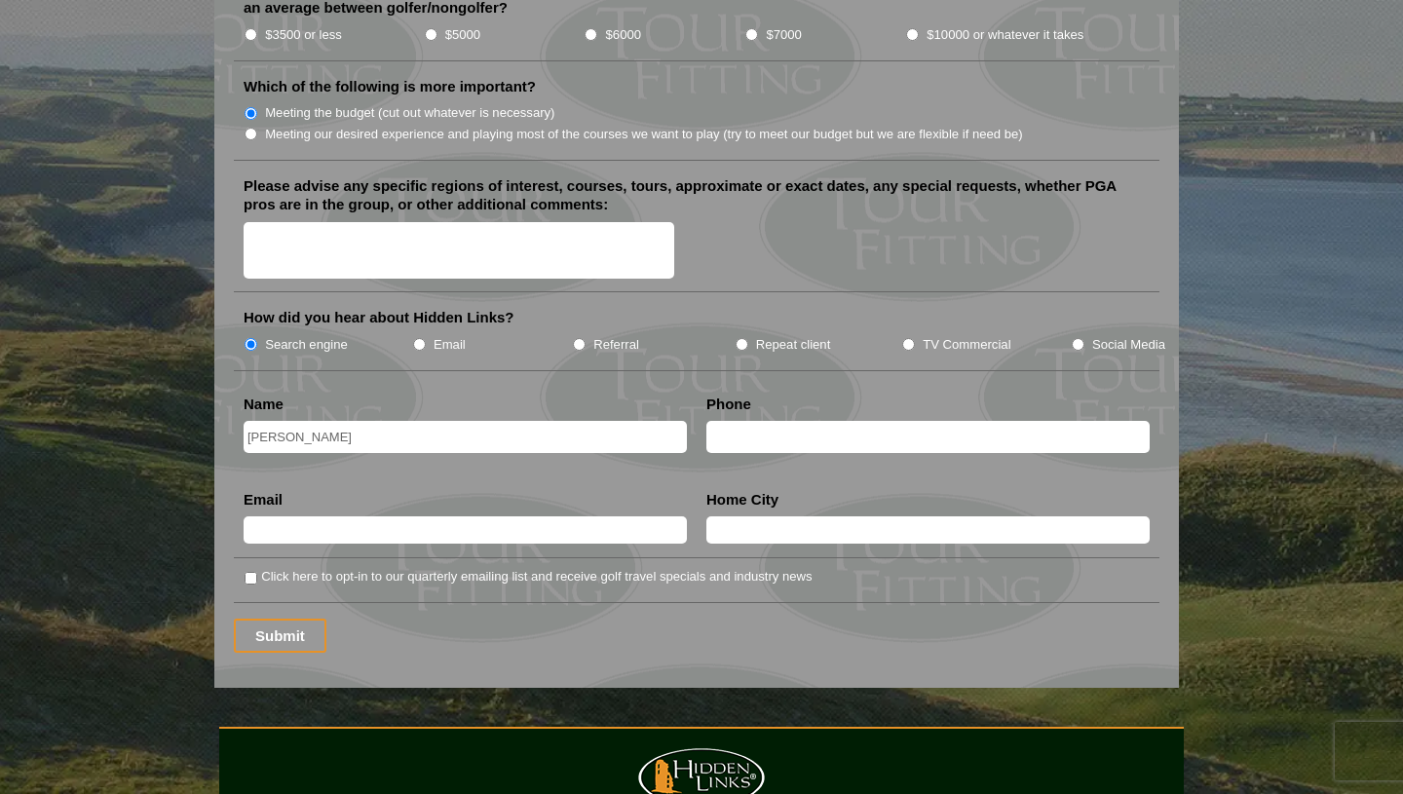
click at [741, 421] on input "text" at bounding box center [927, 437] width 443 height 32
type input "4438226120"
click at [512, 516] on input "text" at bounding box center [465, 529] width 443 height 27
type input "[EMAIL_ADDRESS][DOMAIN_NAME]"
click at [752, 516] on input "text" at bounding box center [927, 529] width 443 height 27
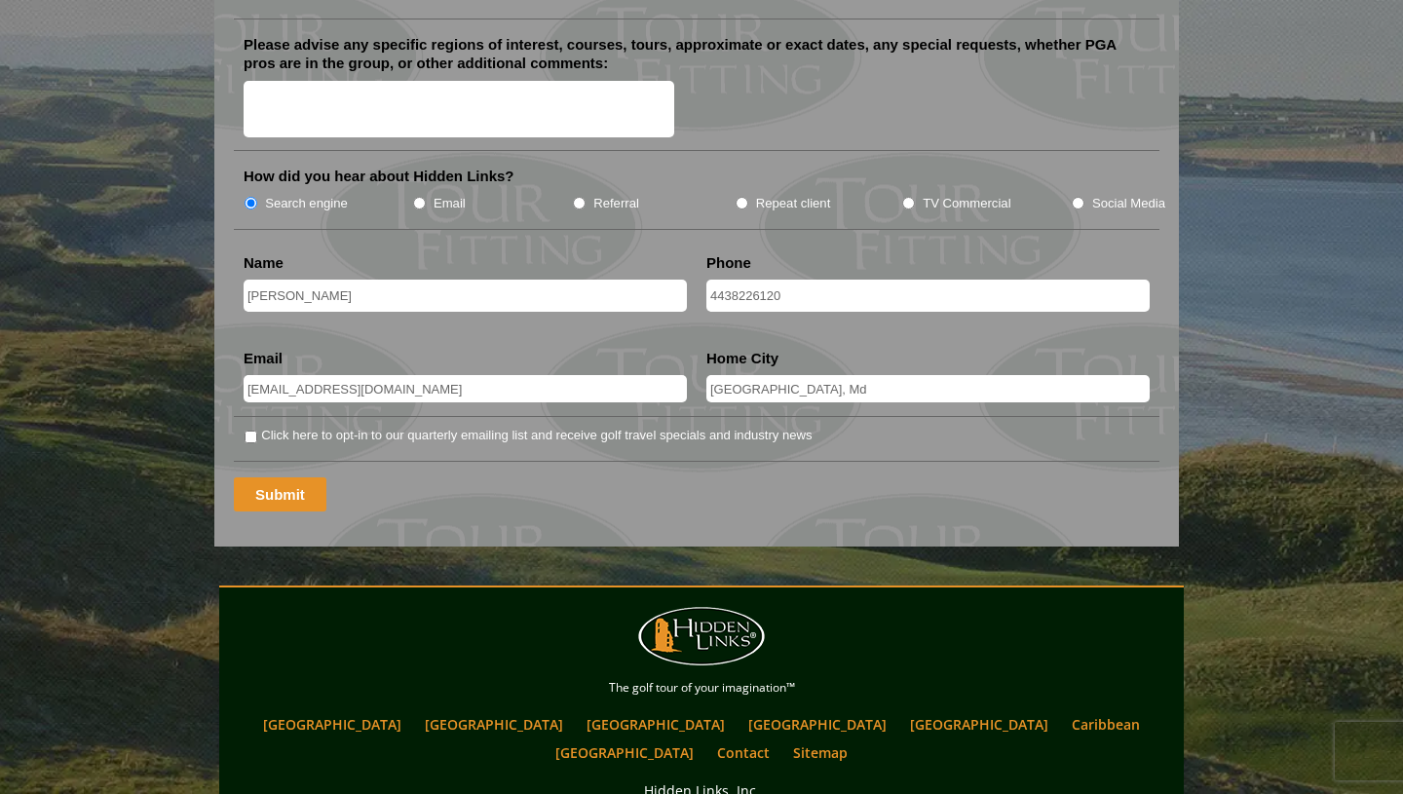
type input "[GEOGRAPHIC_DATA], Md"
click at [272, 479] on input "Submit" at bounding box center [280, 494] width 93 height 34
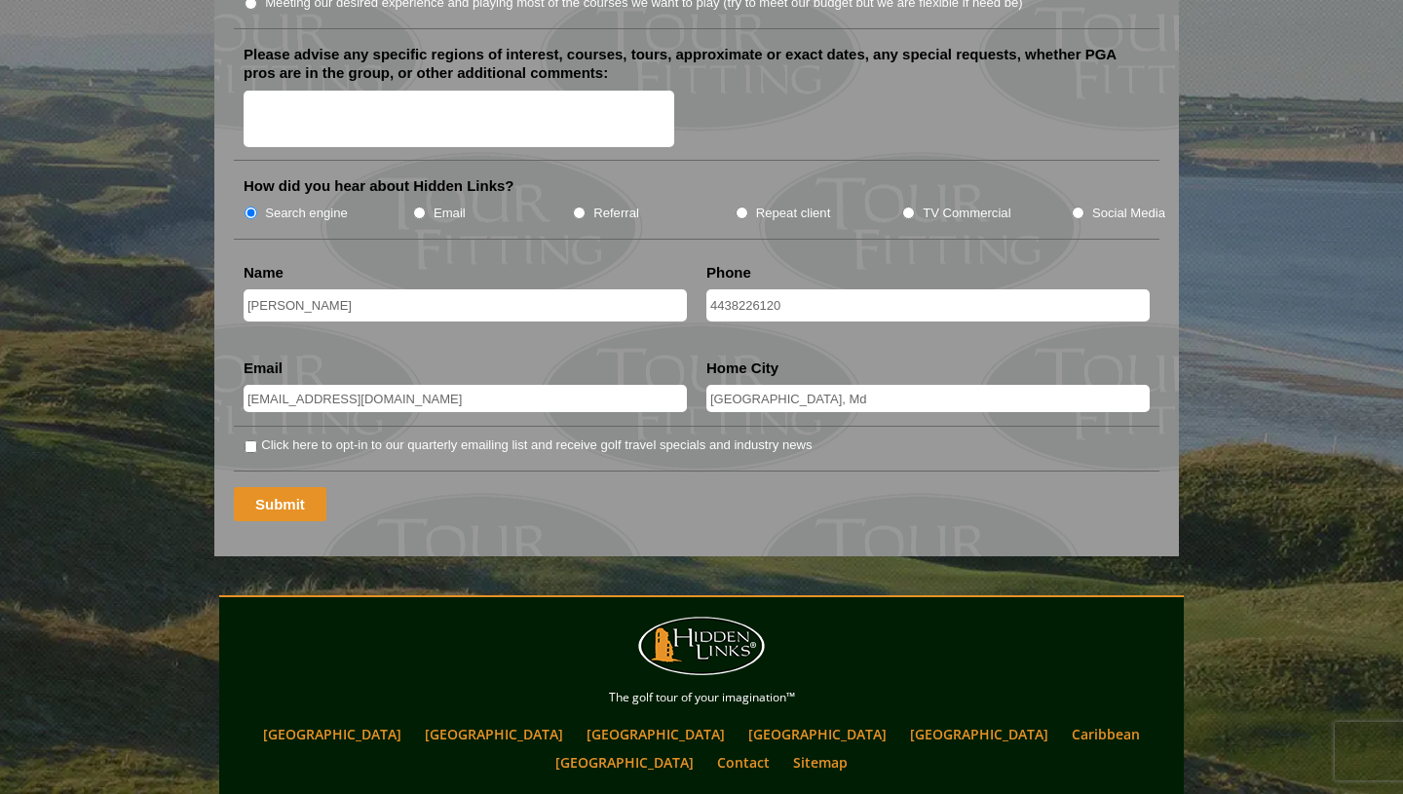
scroll to position [1943, 0]
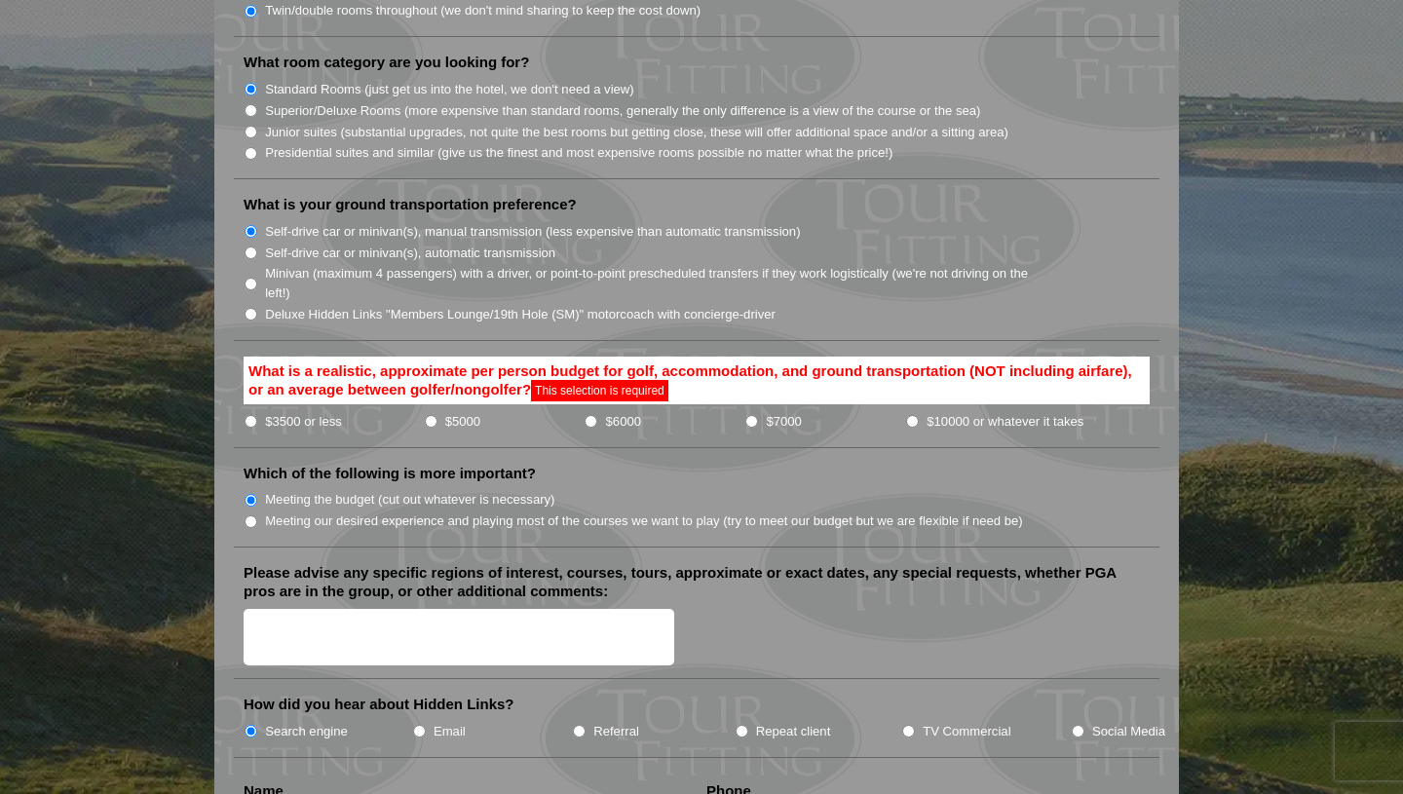
click at [292, 412] on label "$3500 or less" at bounding box center [303, 421] width 77 height 19
click at [257, 415] on input "$3500 or less" at bounding box center [250, 421] width 13 height 13
radio input "true"
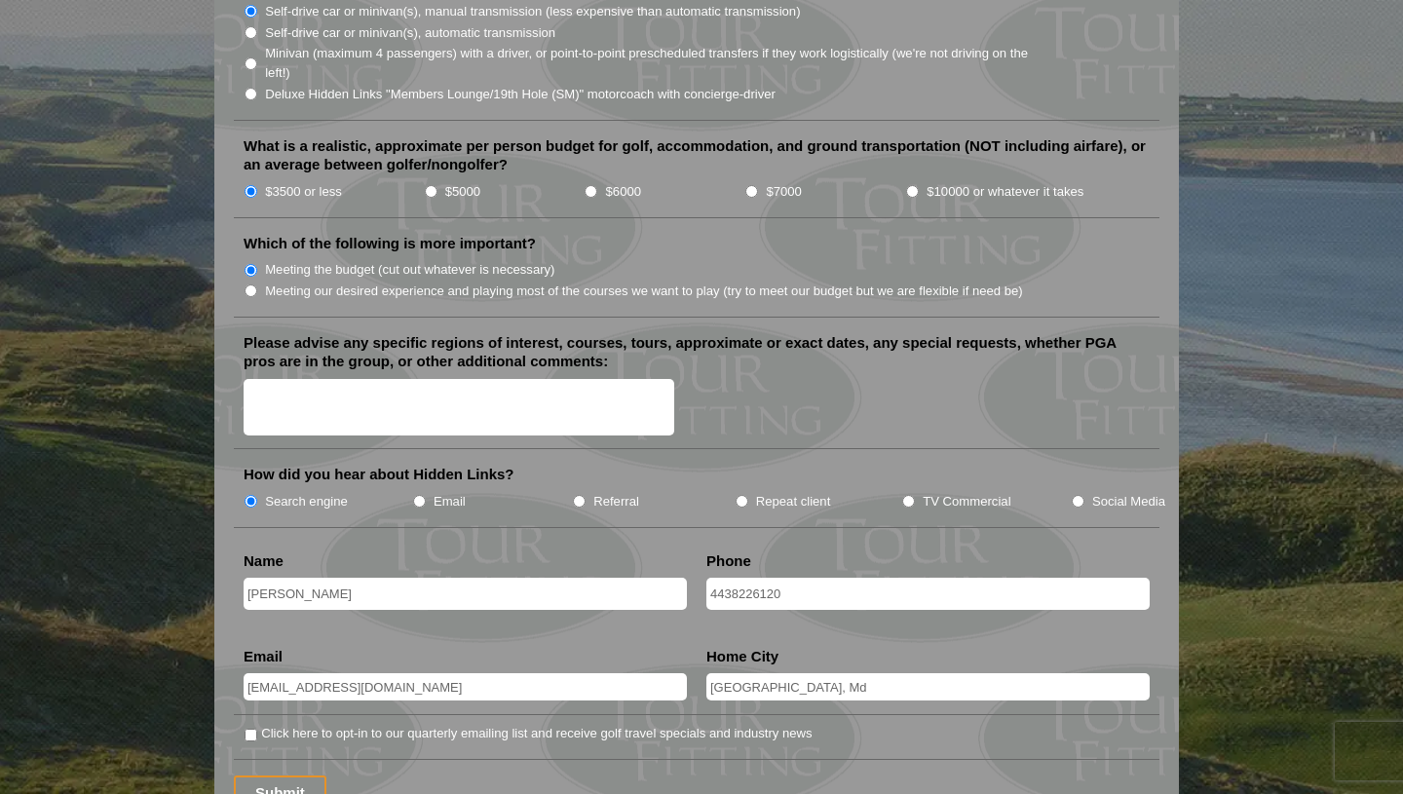
scroll to position [2649, 0]
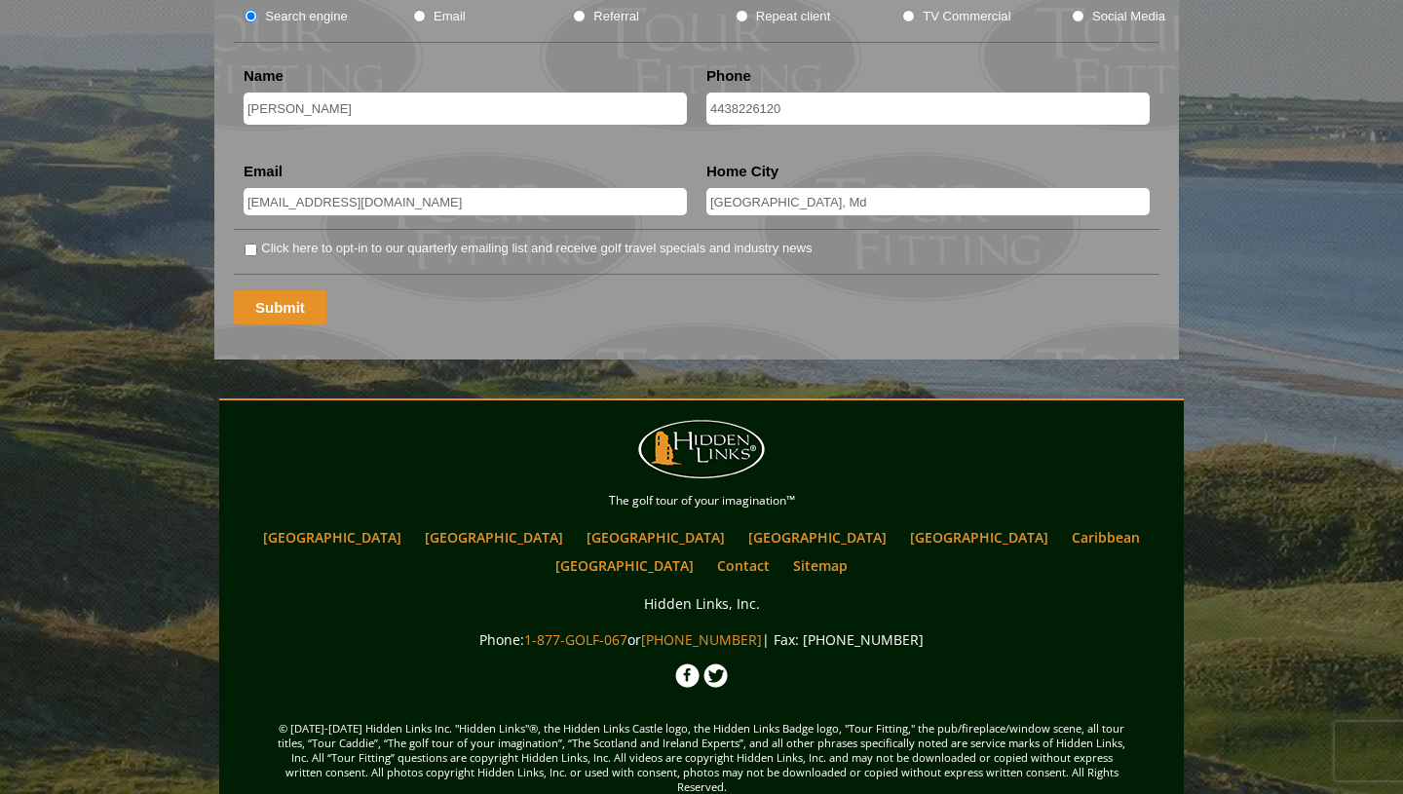
click at [286, 290] on input "Submit" at bounding box center [280, 307] width 93 height 34
